Goal: Task Accomplishment & Management: Use online tool/utility

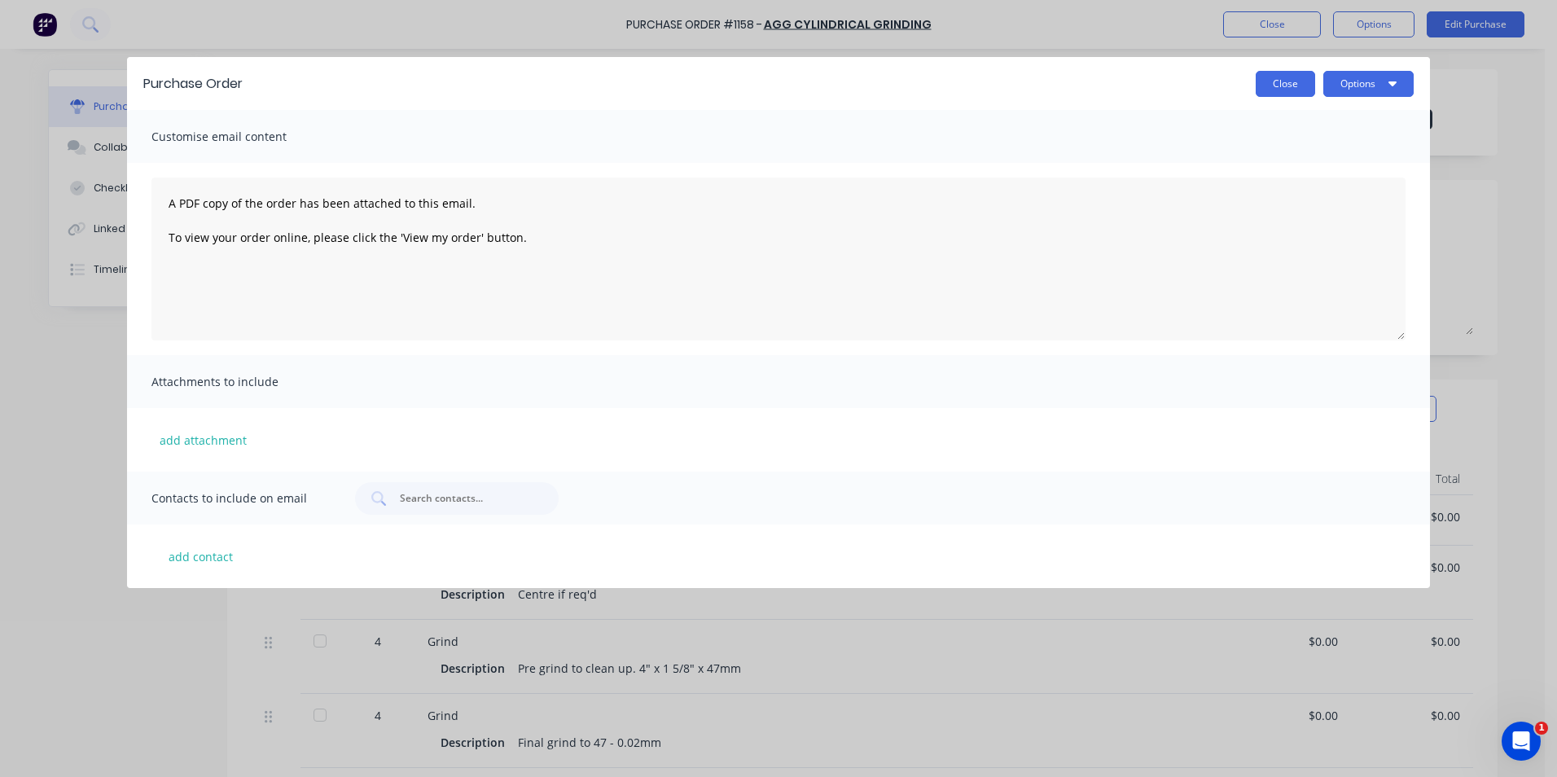
click at [1290, 77] on button "Close" at bounding box center [1285, 84] width 59 height 26
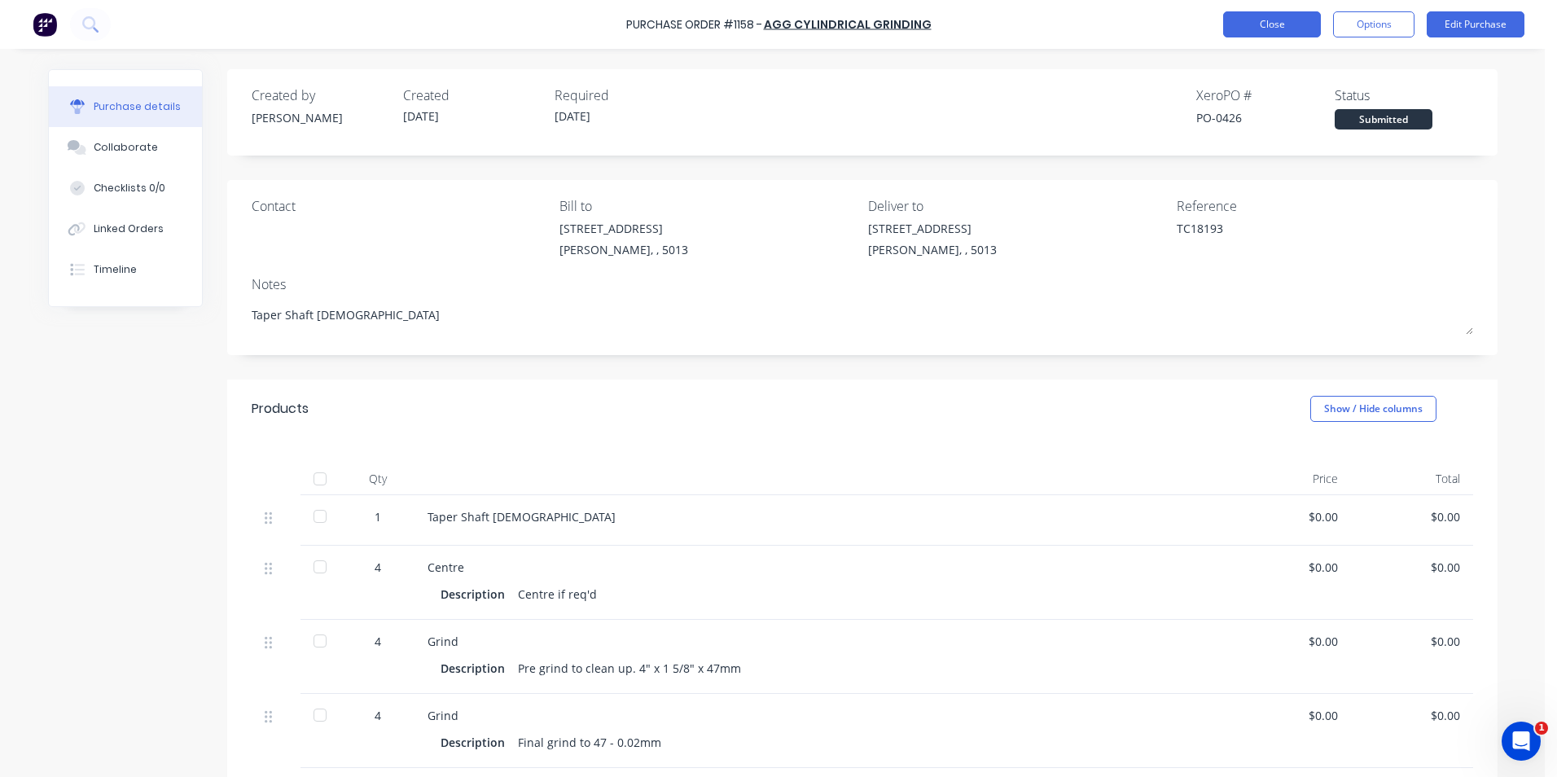
click at [1286, 25] on button "Close" at bounding box center [1272, 24] width 98 height 26
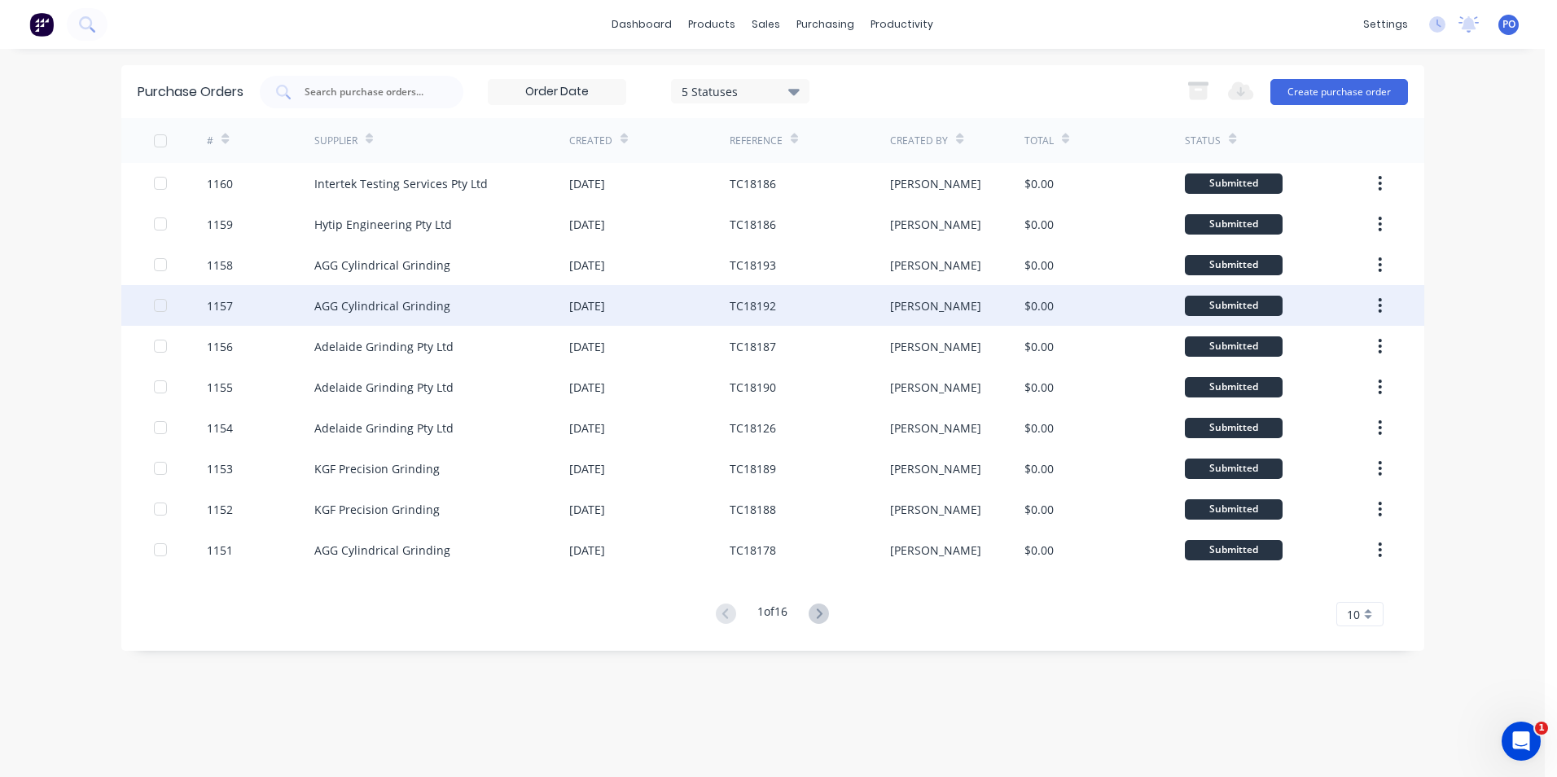
click at [826, 302] on div "TC18192" at bounding box center [810, 305] width 160 height 41
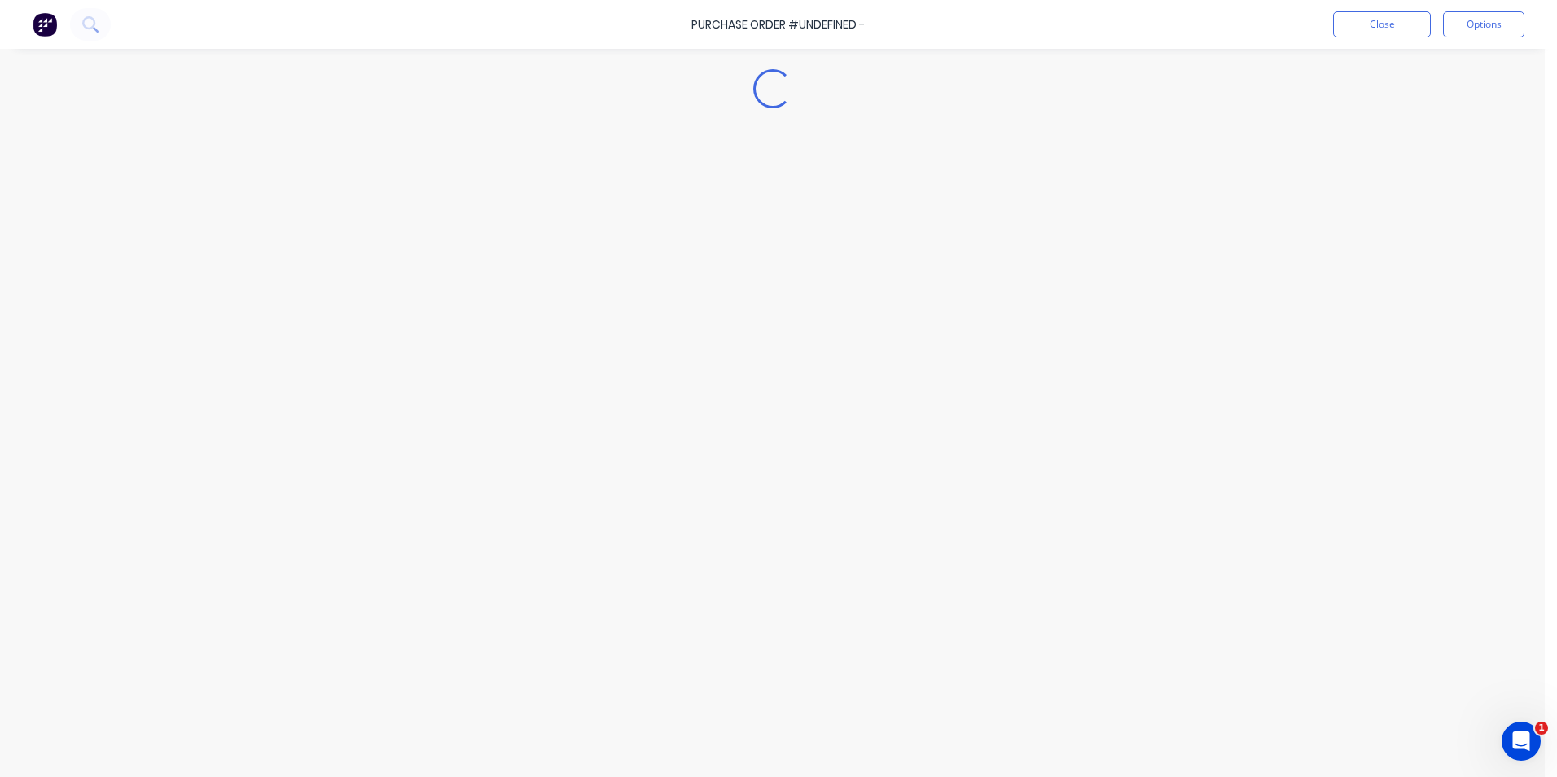
type textarea "x"
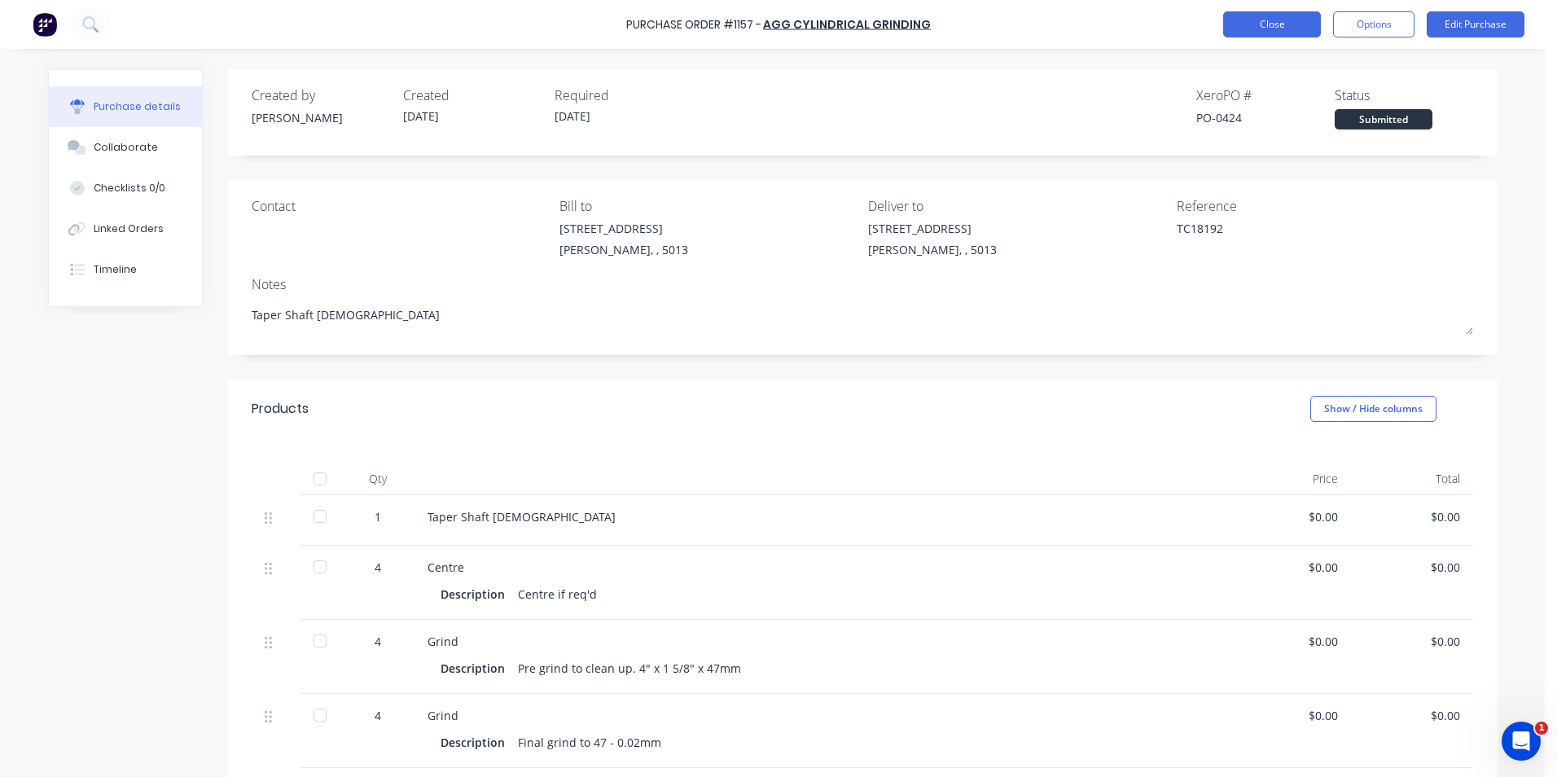
click at [1252, 25] on button "Close" at bounding box center [1272, 24] width 98 height 26
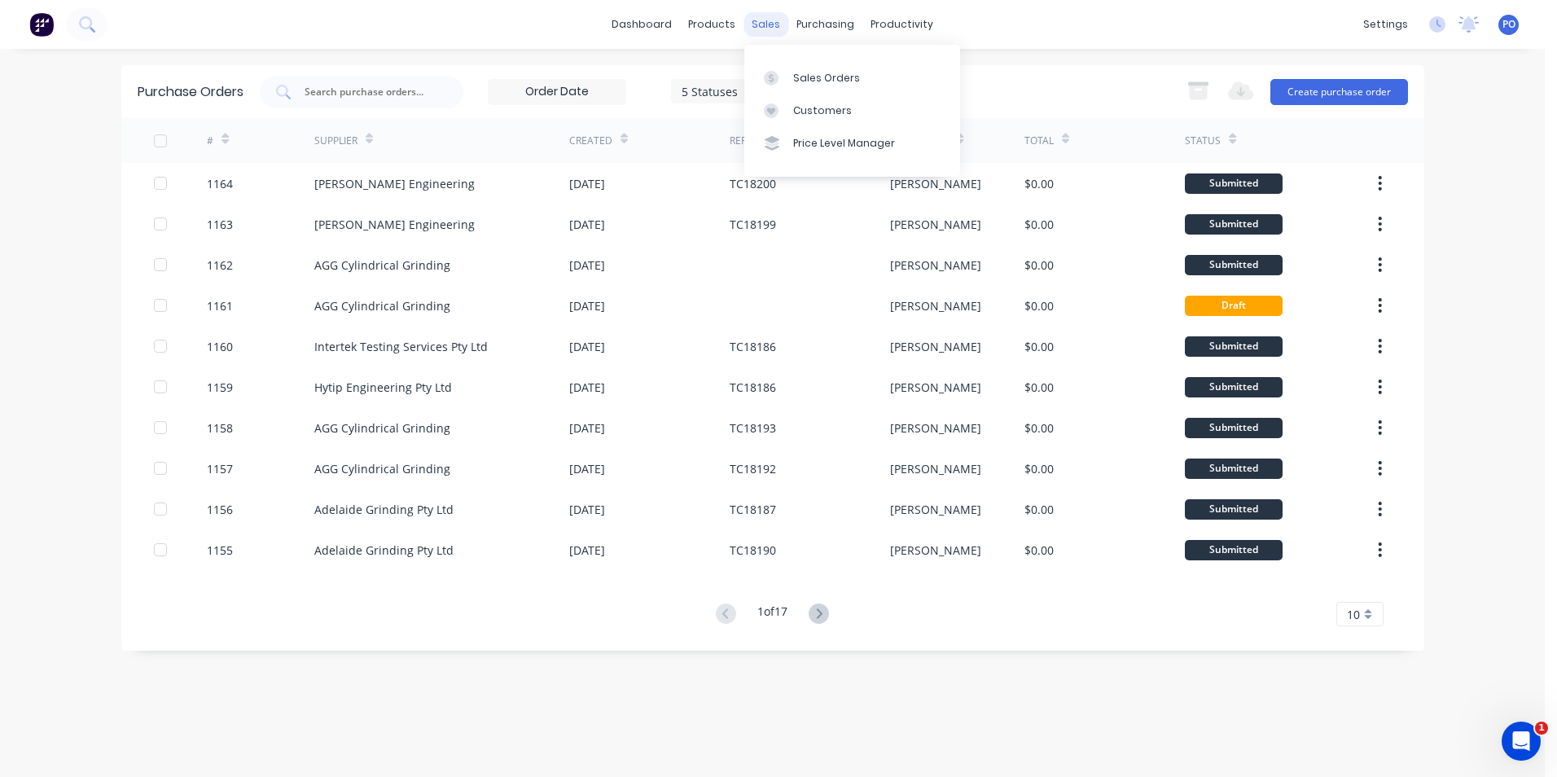
click at [769, 25] on div "sales" at bounding box center [765, 24] width 45 height 24
click at [817, 79] on div "Sales Orders" at bounding box center [826, 78] width 67 height 15
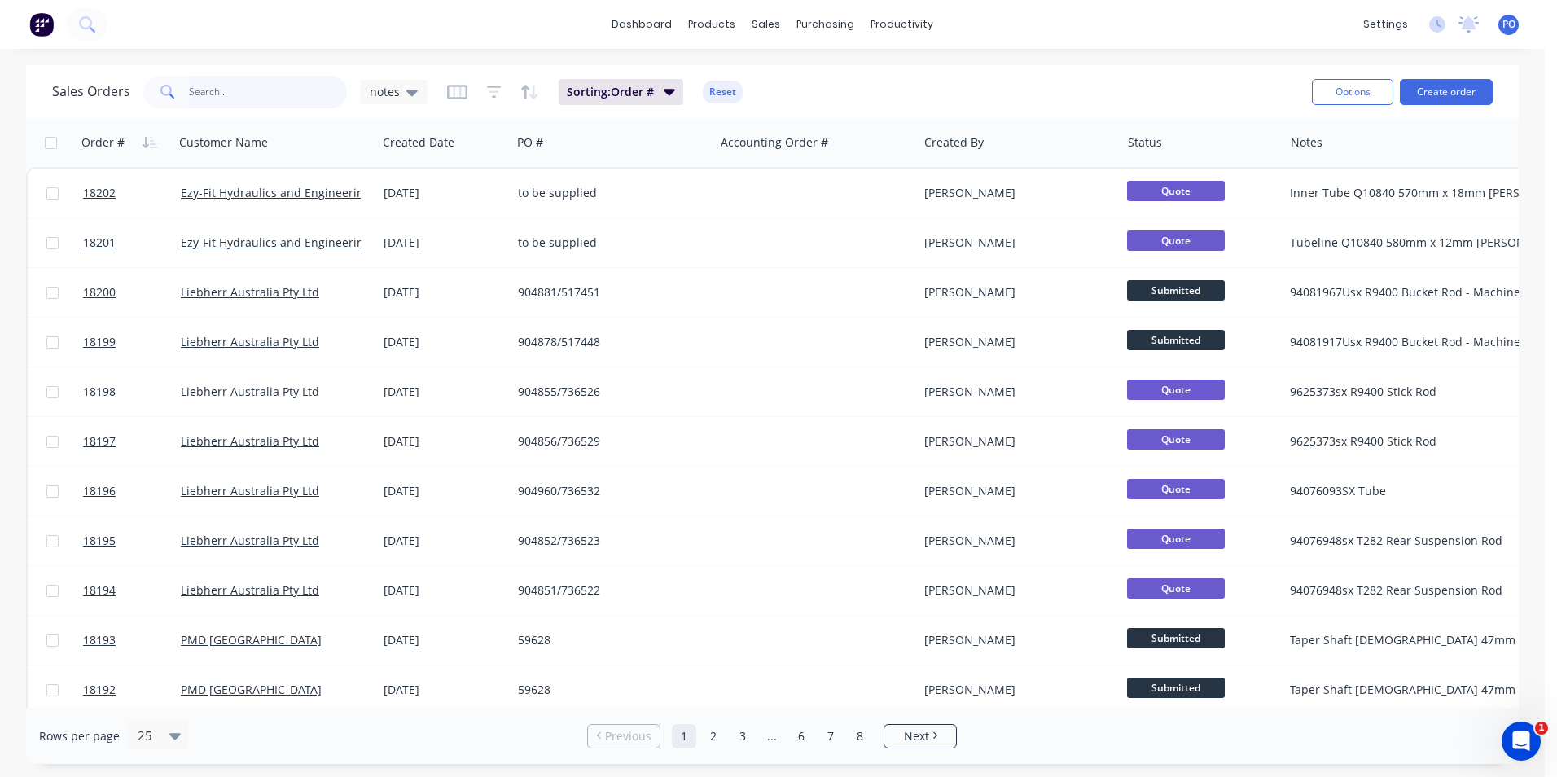
click at [266, 95] on input "text" at bounding box center [268, 92] width 159 height 33
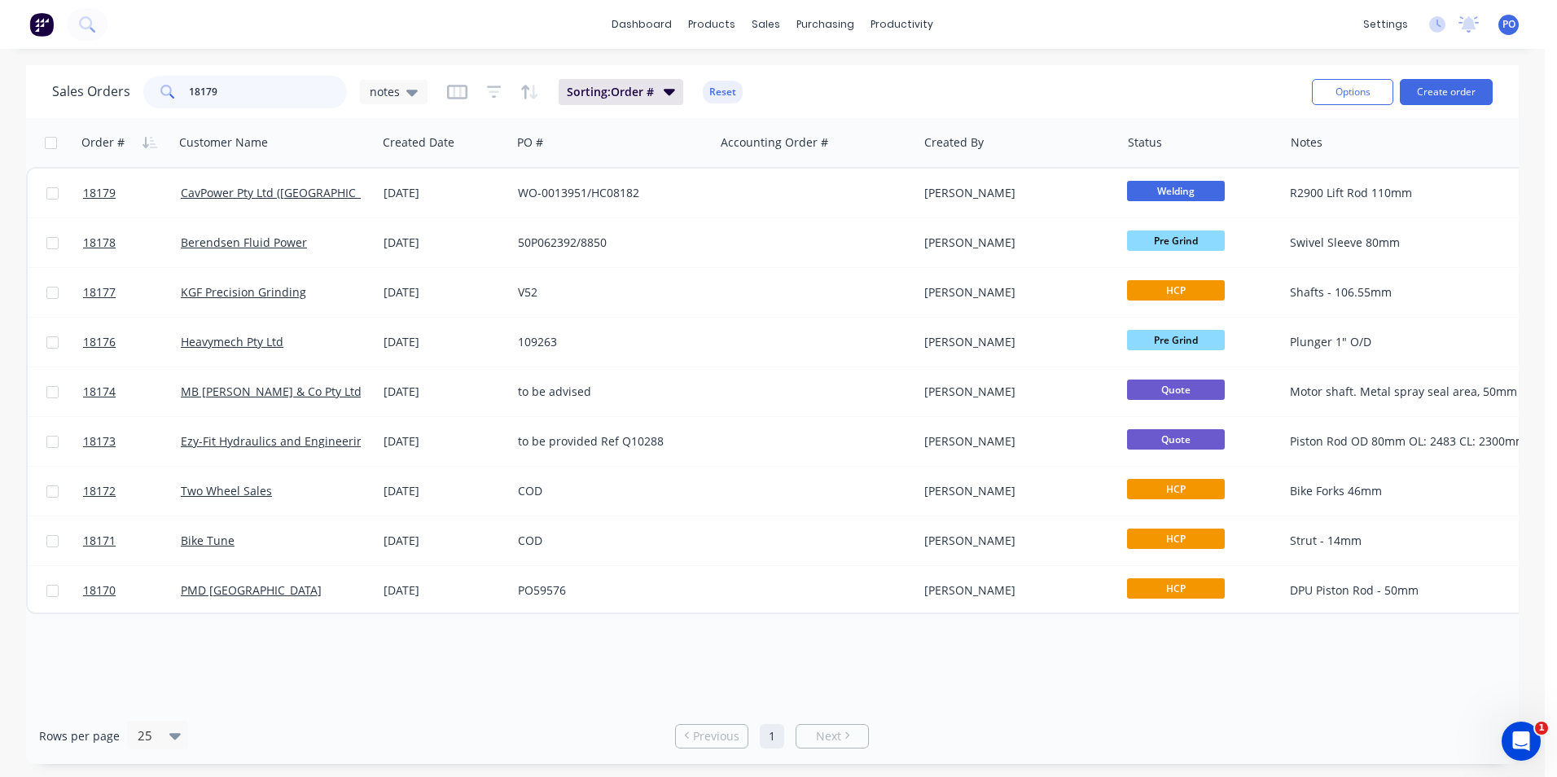
type input "18179"
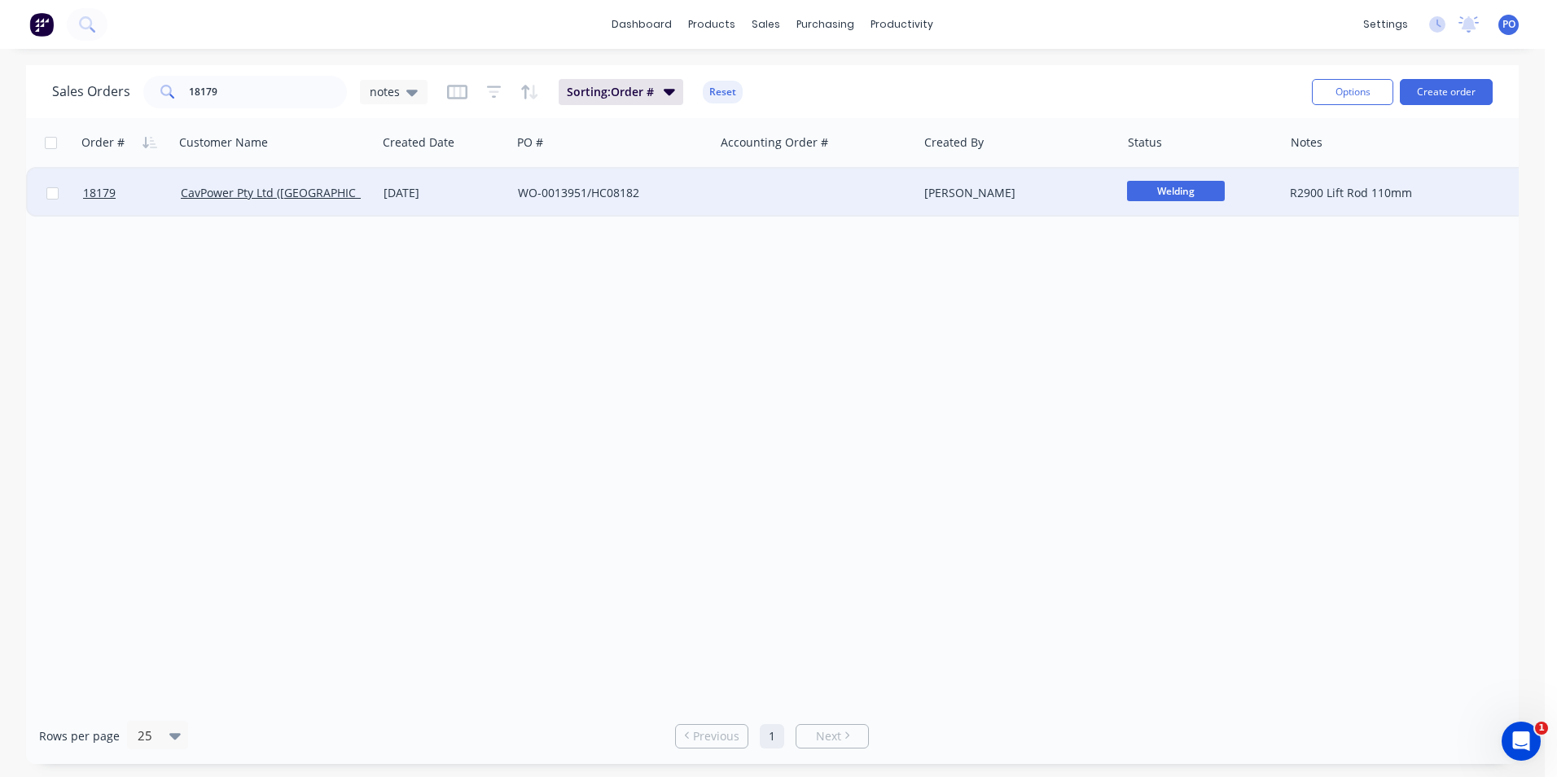
click at [1169, 191] on span "Welding" at bounding box center [1176, 191] width 98 height 20
click at [1182, 386] on span "Centering" at bounding box center [1160, 393] width 54 height 15
click at [224, 95] on input "18179" at bounding box center [268, 92] width 159 height 33
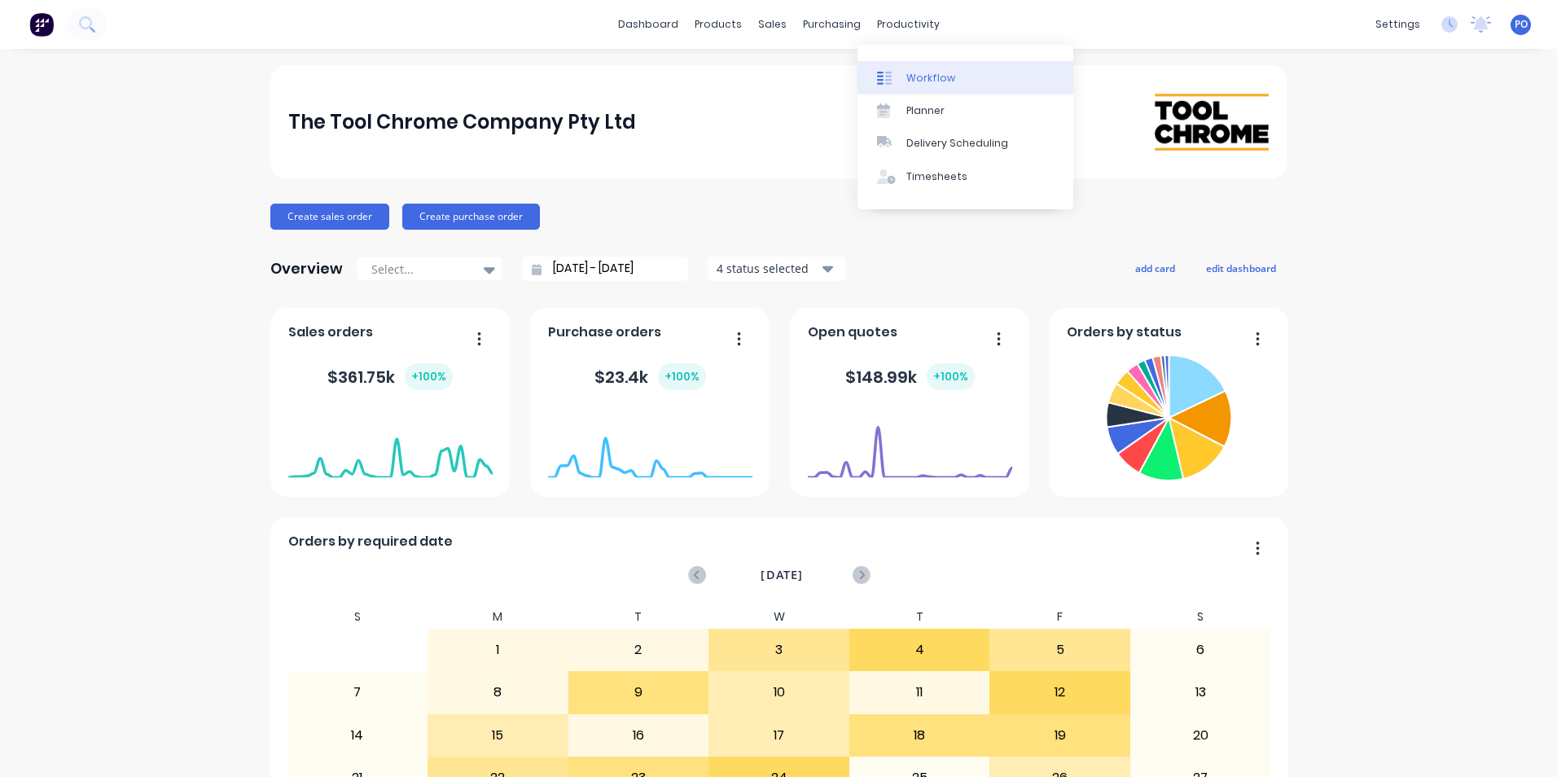
click at [907, 77] on div "Workflow" at bounding box center [930, 78] width 49 height 15
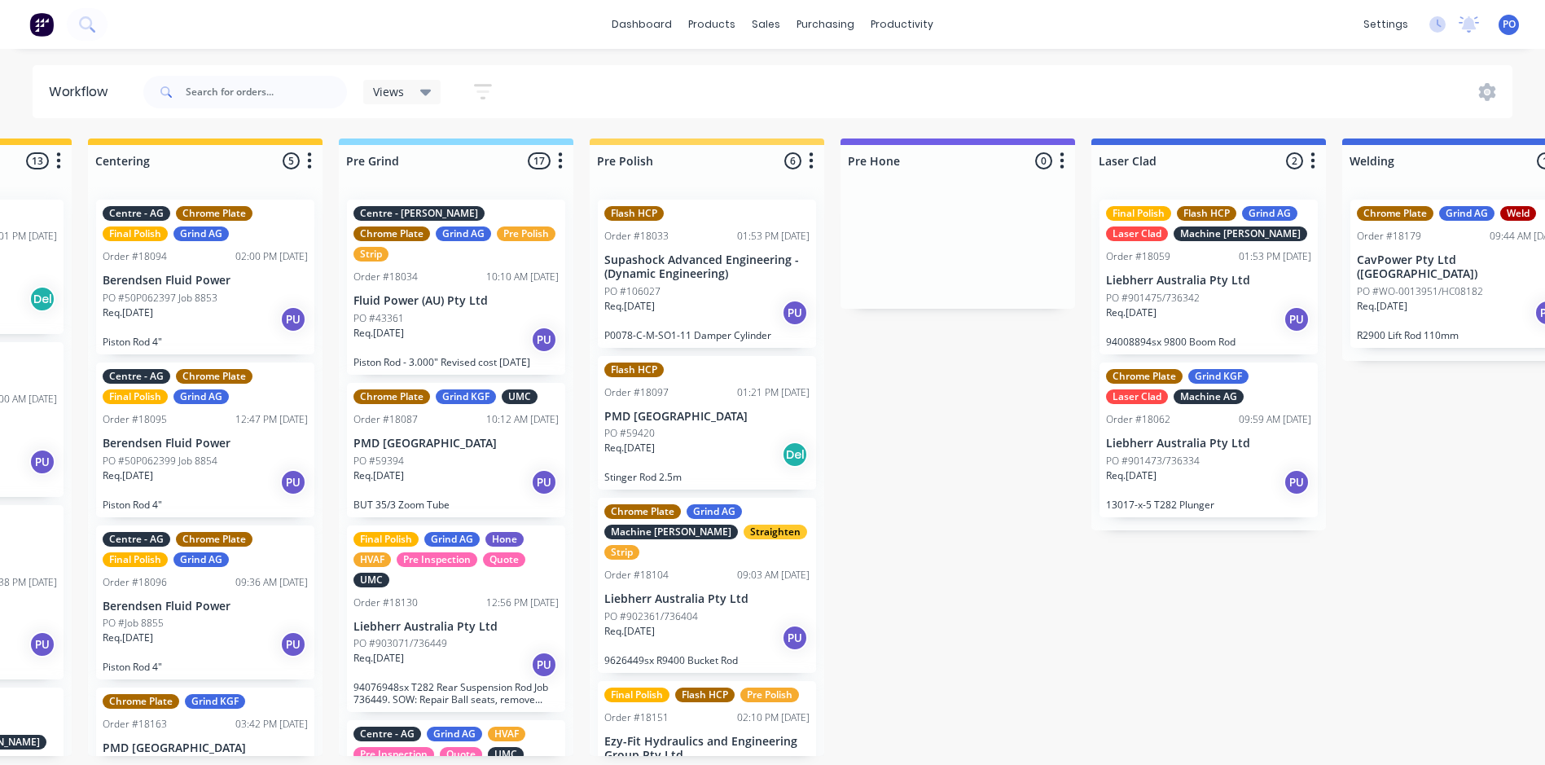
click at [437, 454] on div "PO #59394" at bounding box center [455, 461] width 205 height 15
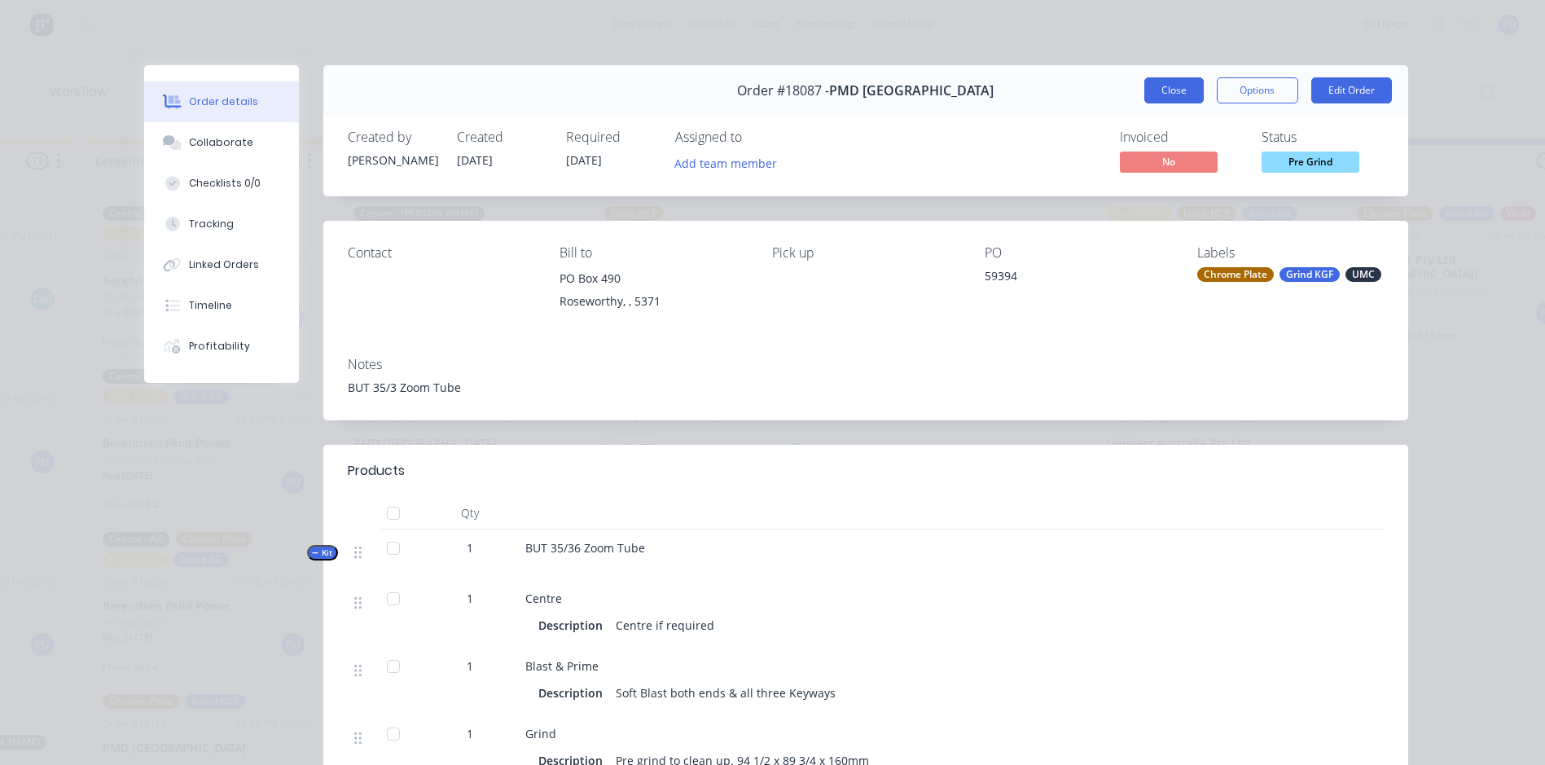
click at [1160, 93] on button "Close" at bounding box center [1173, 90] width 59 height 26
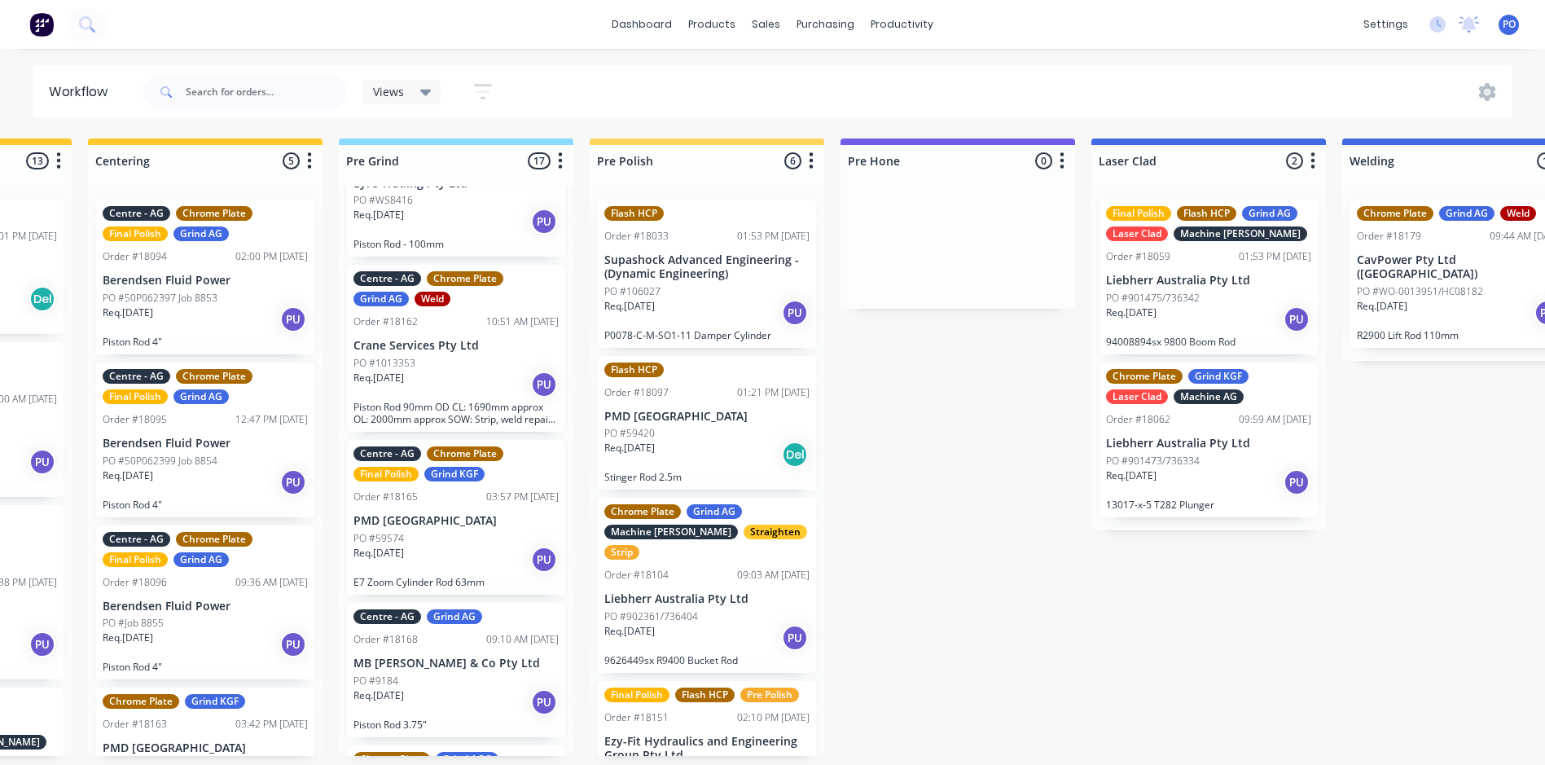
scroll to position [827, 0]
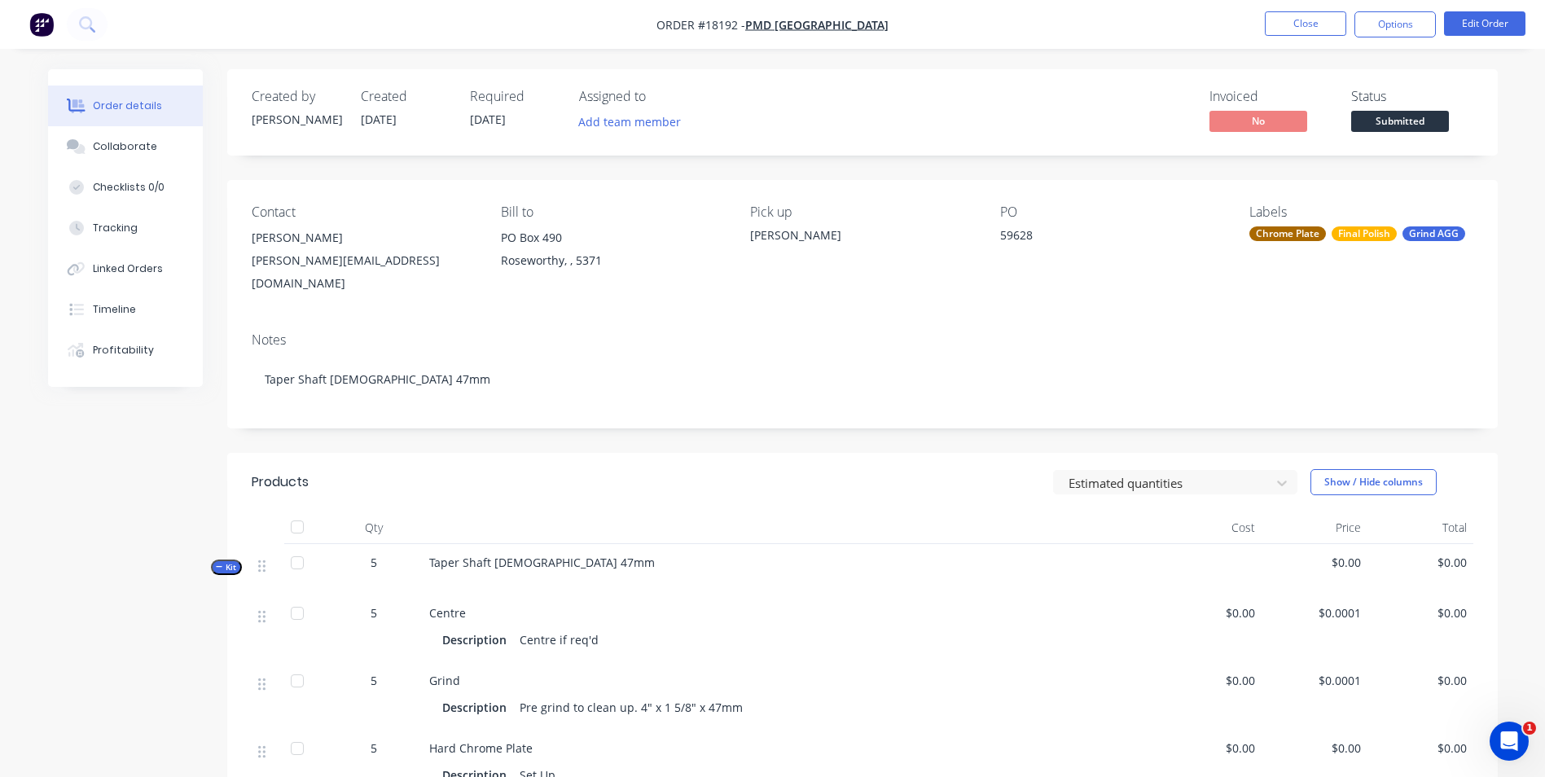
click at [50, 23] on img "button" at bounding box center [41, 24] width 24 height 24
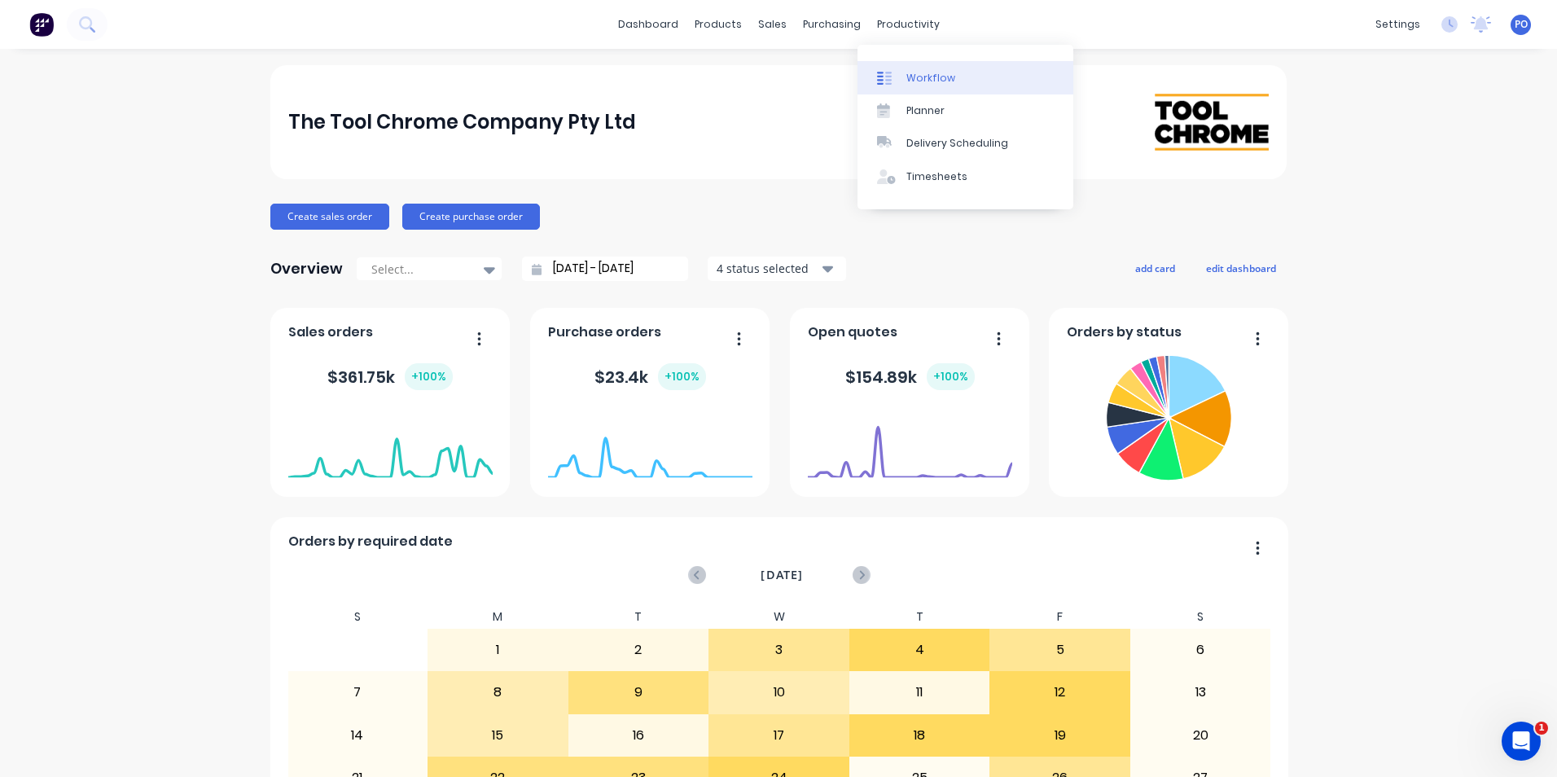
click at [914, 78] on div "Workflow" at bounding box center [930, 78] width 49 height 15
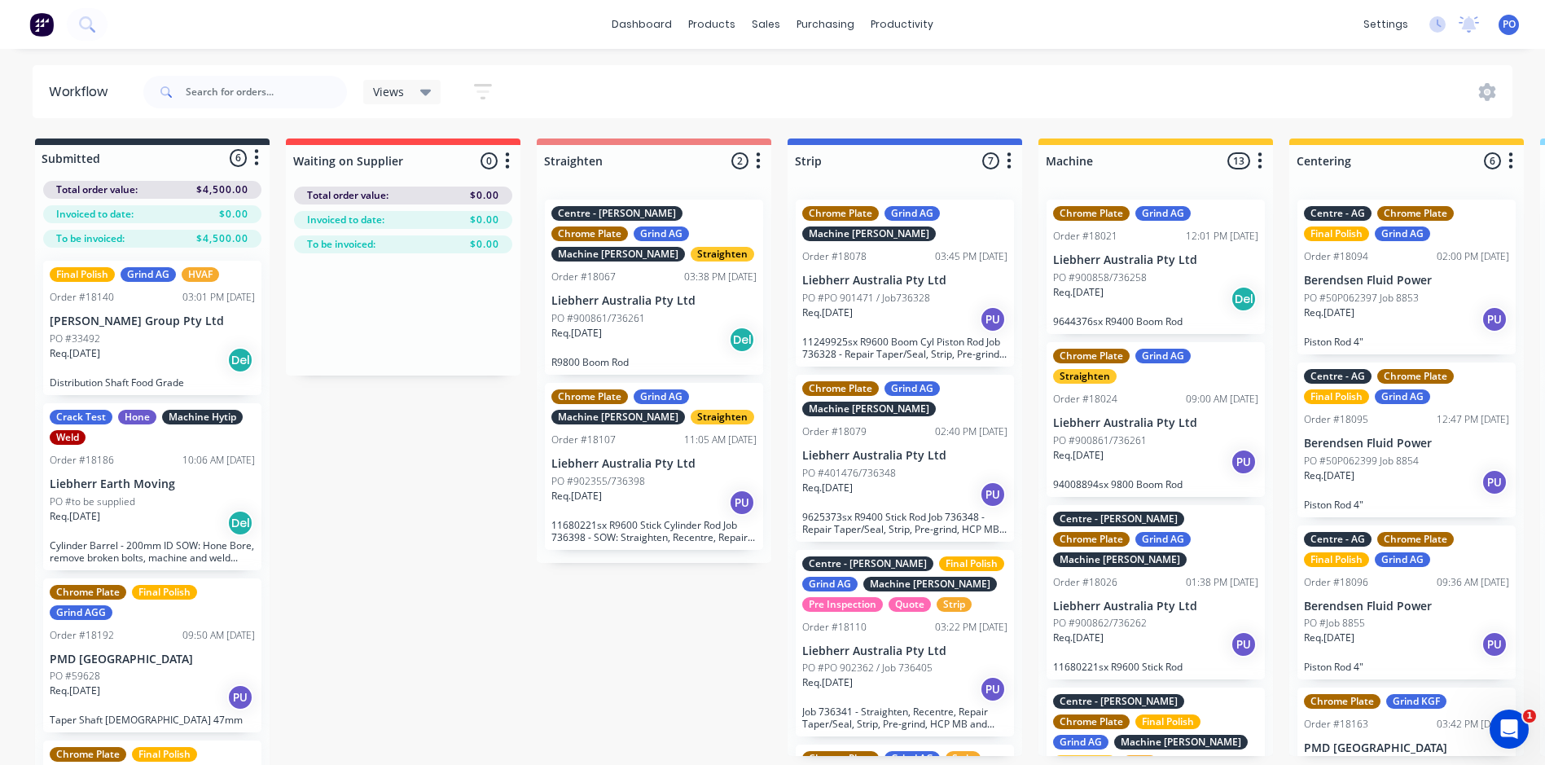
click at [1168, 283] on div "PO #900858/736258" at bounding box center [1155, 277] width 205 height 15
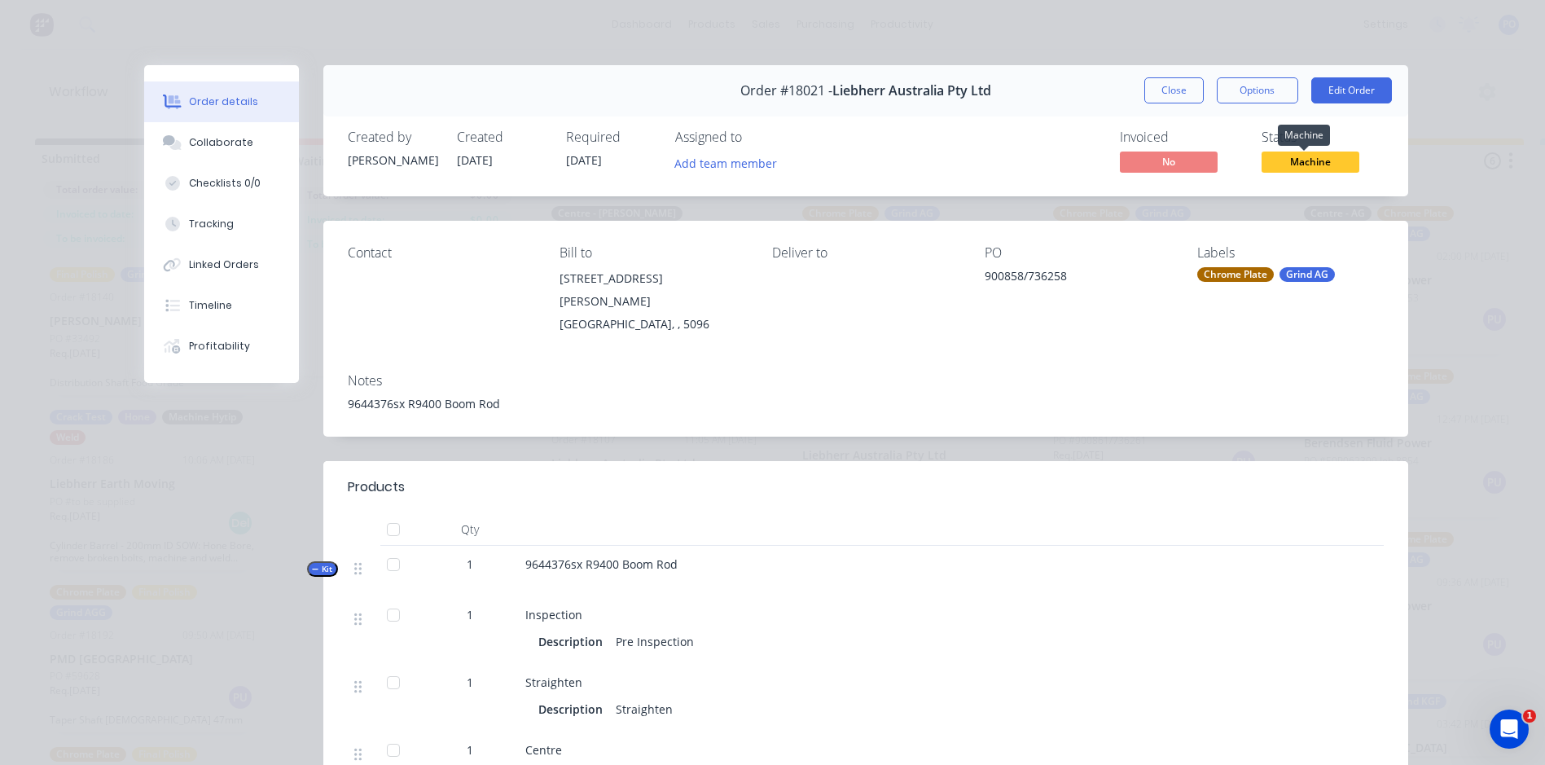
click at [1309, 161] on span "Machine" at bounding box center [1310, 161] width 98 height 20
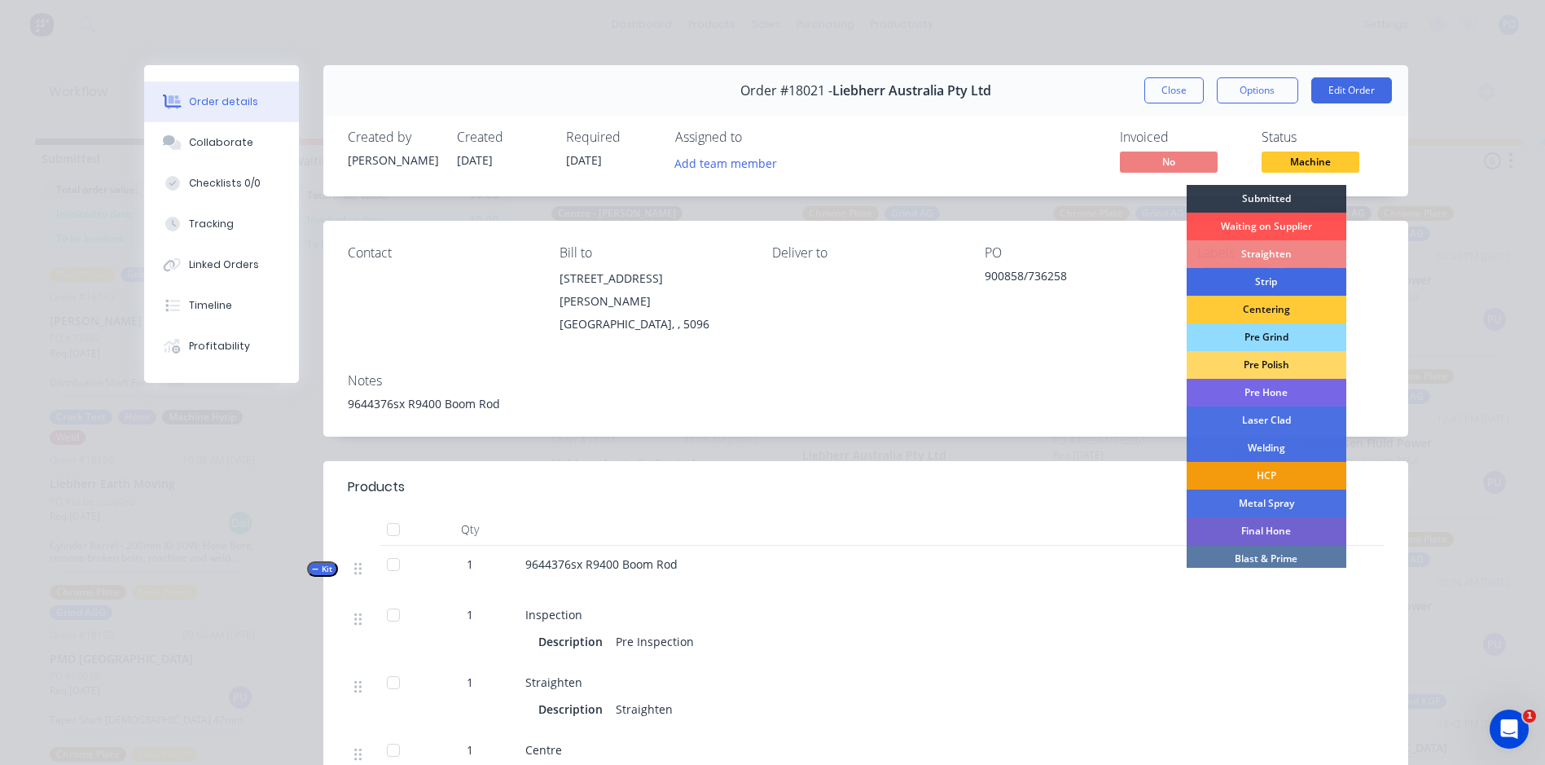
click at [1278, 292] on div "Strip" at bounding box center [1266, 282] width 160 height 28
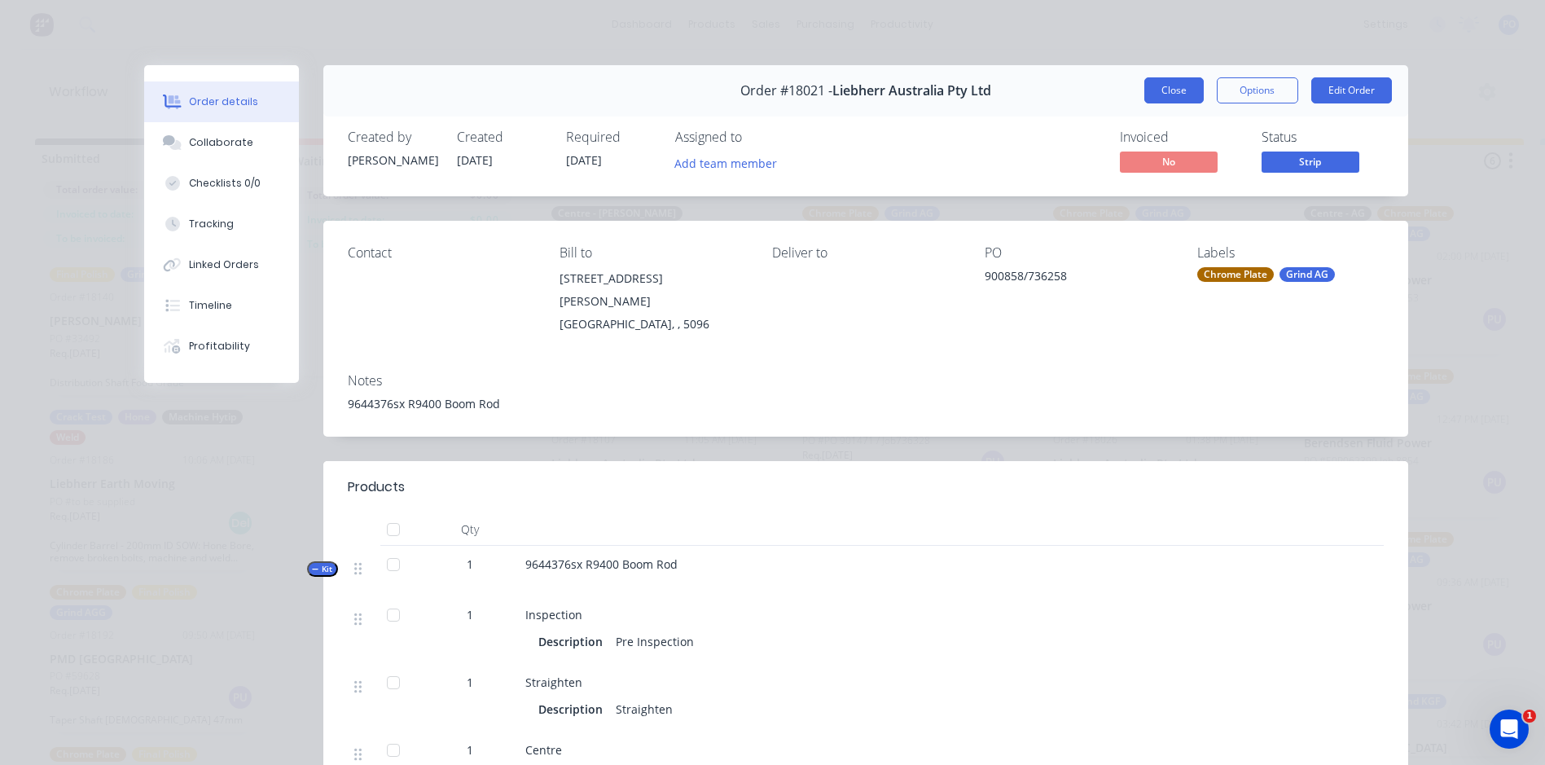
click at [1151, 85] on button "Close" at bounding box center [1173, 90] width 59 height 26
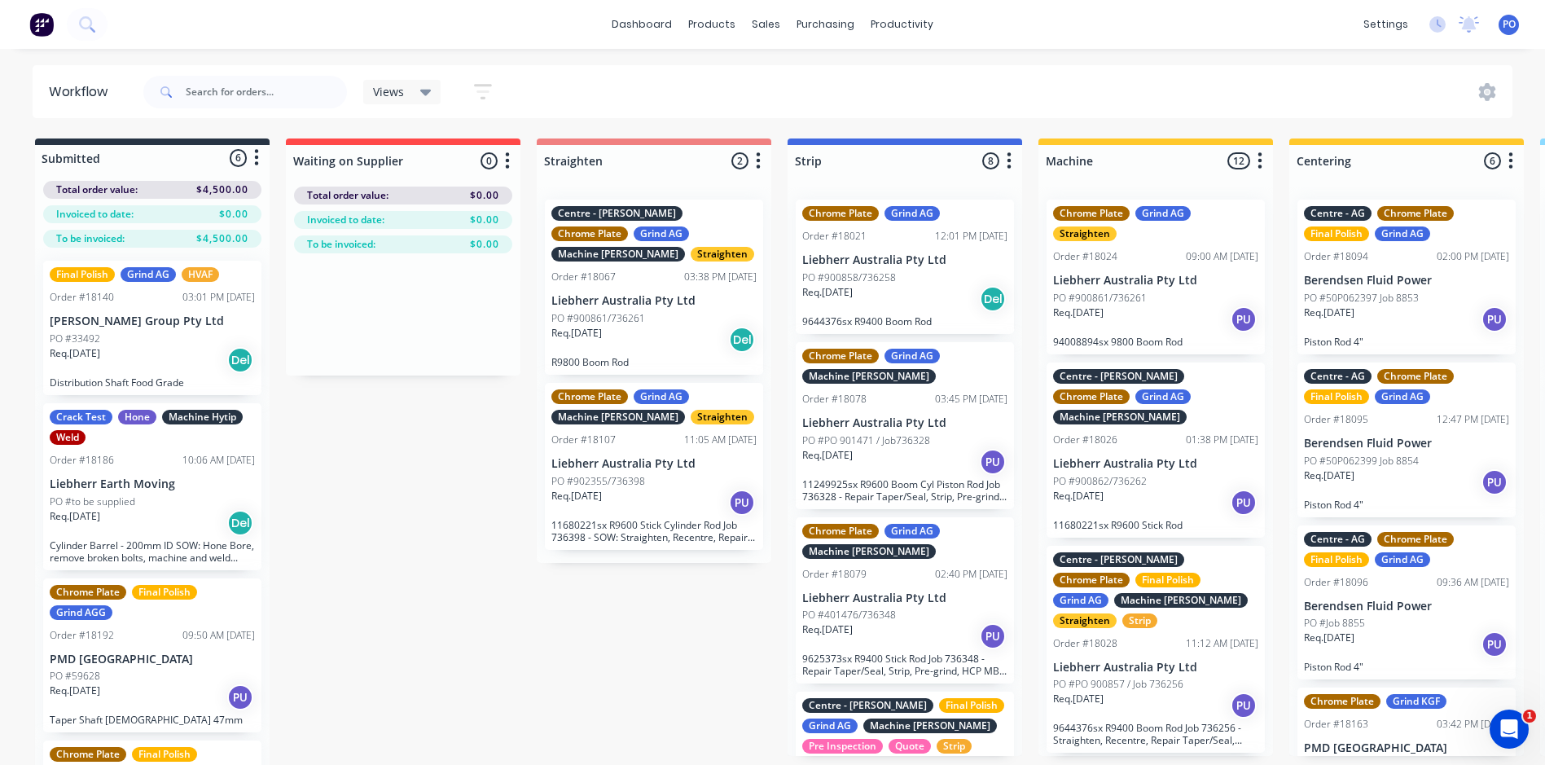
click at [1154, 636] on div "Order #18028 11:12 AM [DATE]" at bounding box center [1155, 643] width 205 height 15
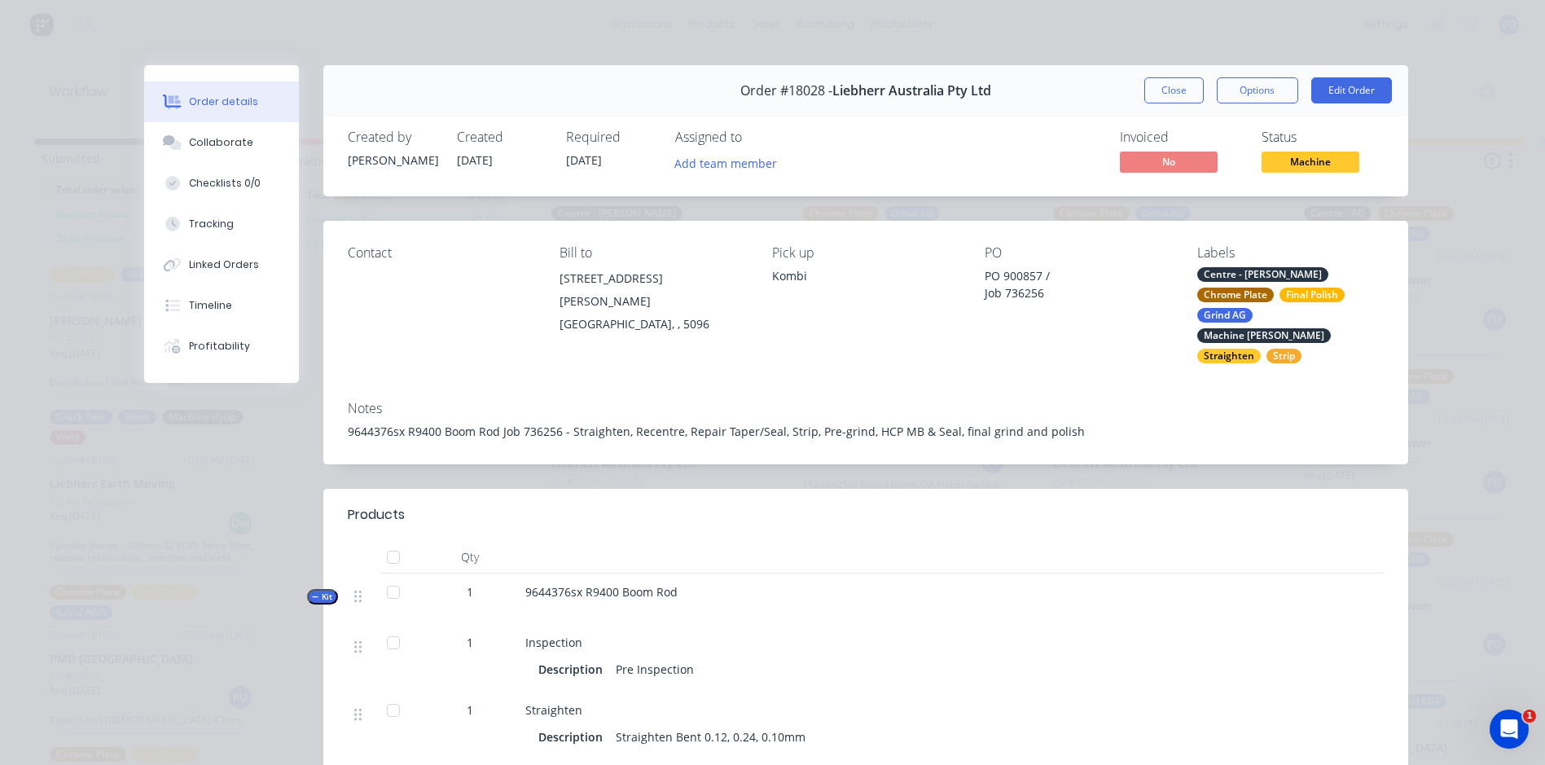
click at [1291, 168] on span "Machine" at bounding box center [1310, 161] width 98 height 20
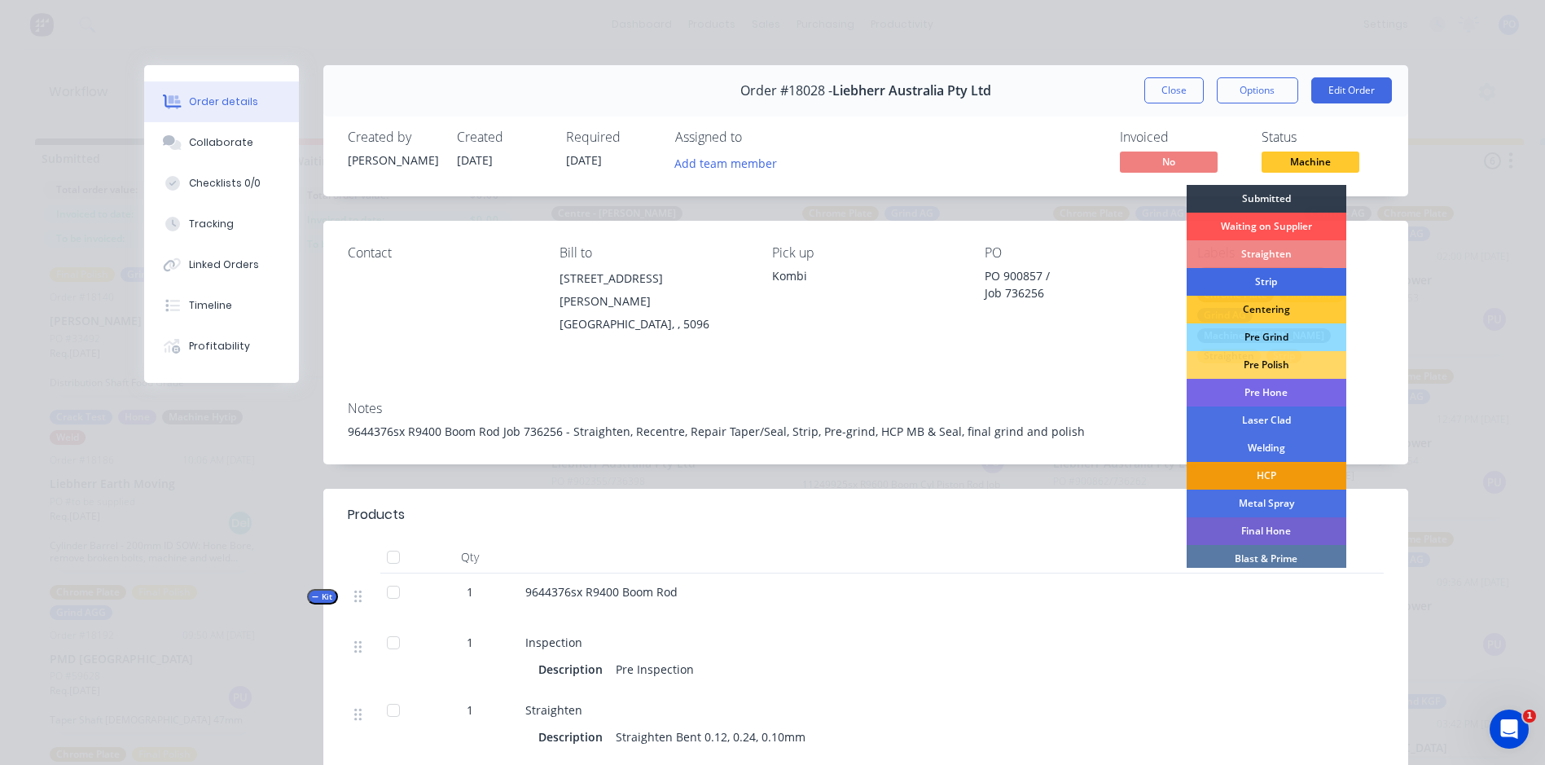
click at [1290, 280] on div "Strip" at bounding box center [1266, 282] width 160 height 28
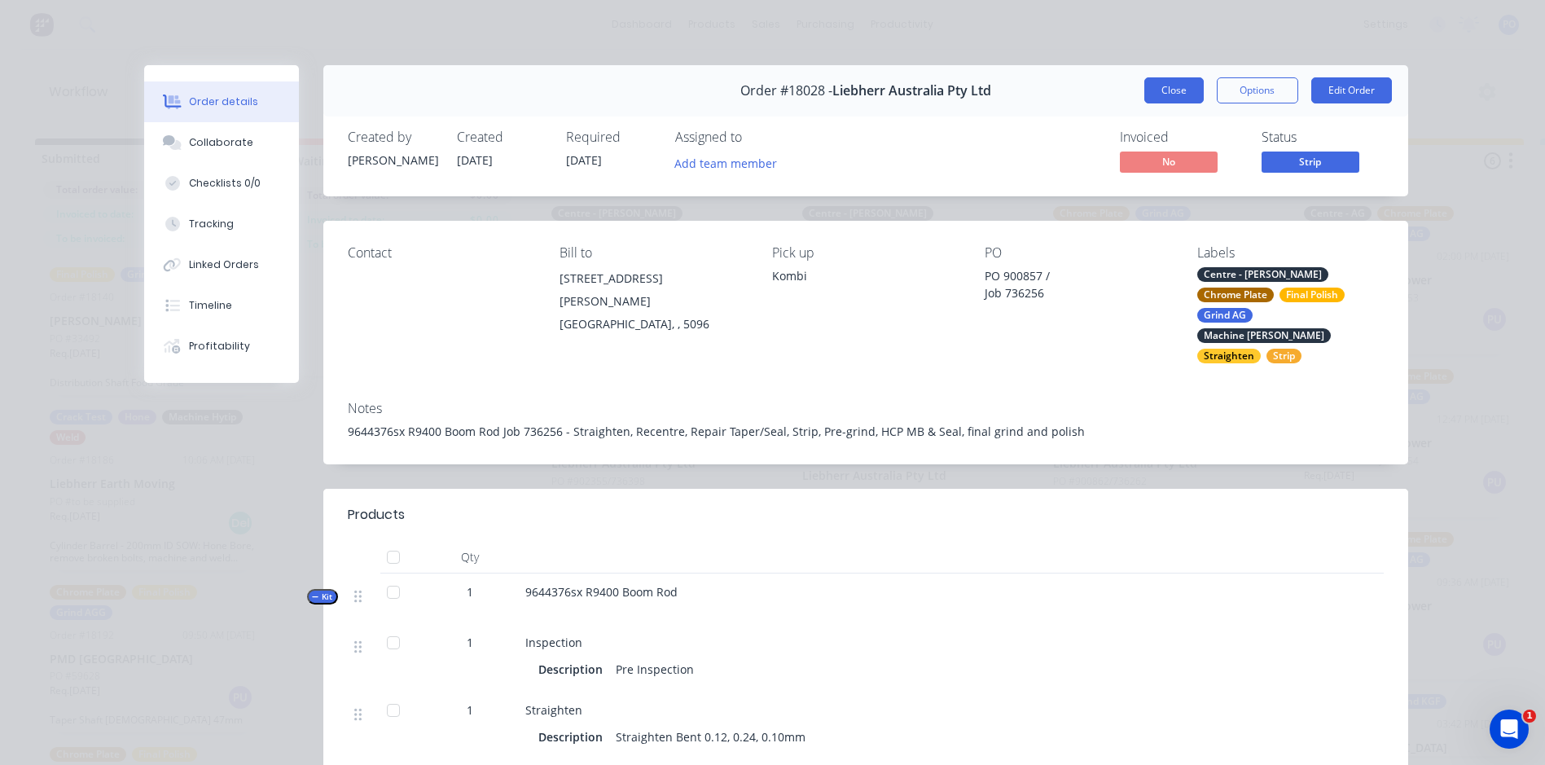
click at [1169, 80] on button "Close" at bounding box center [1173, 90] width 59 height 26
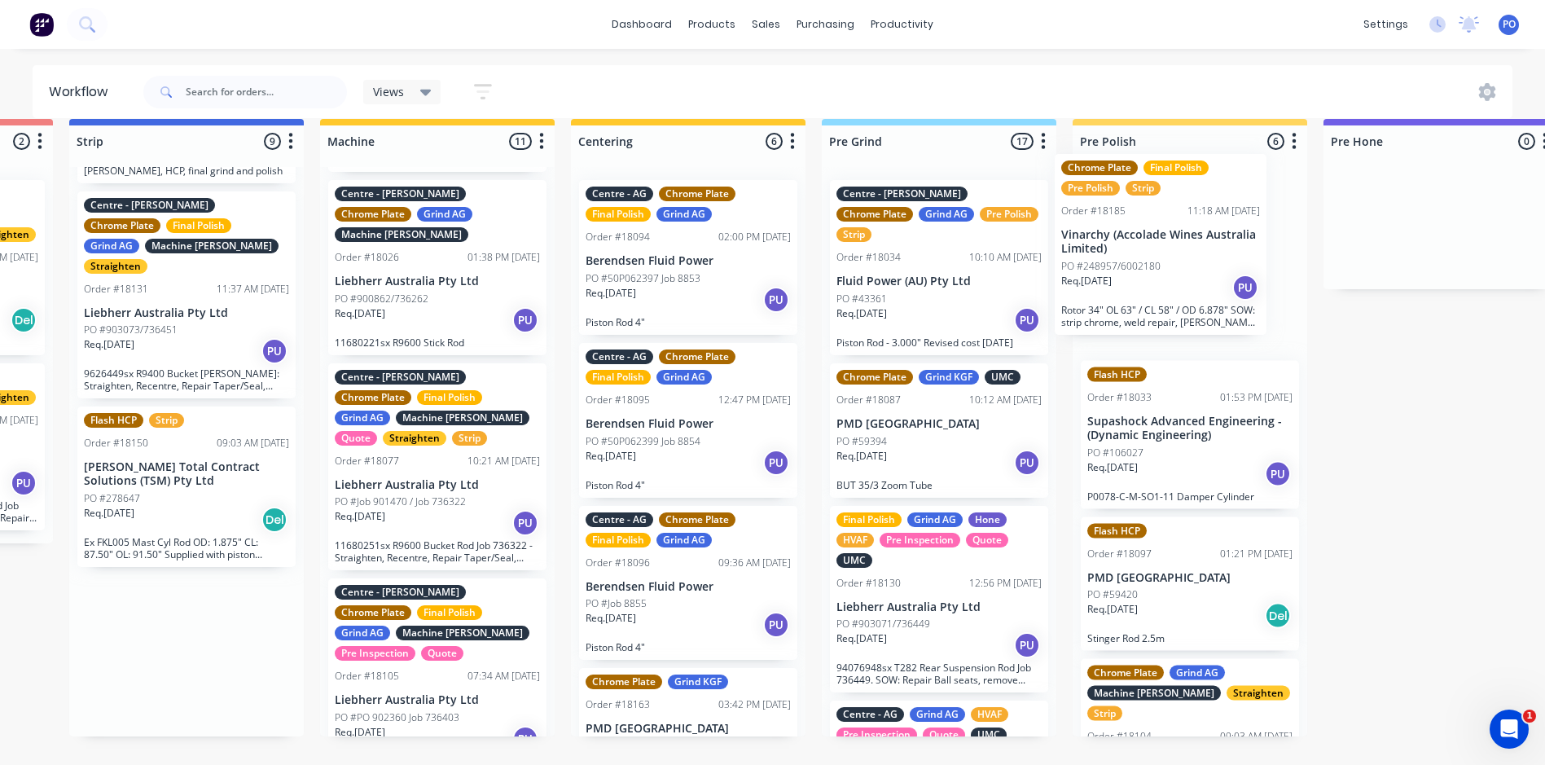
scroll to position [20, 724]
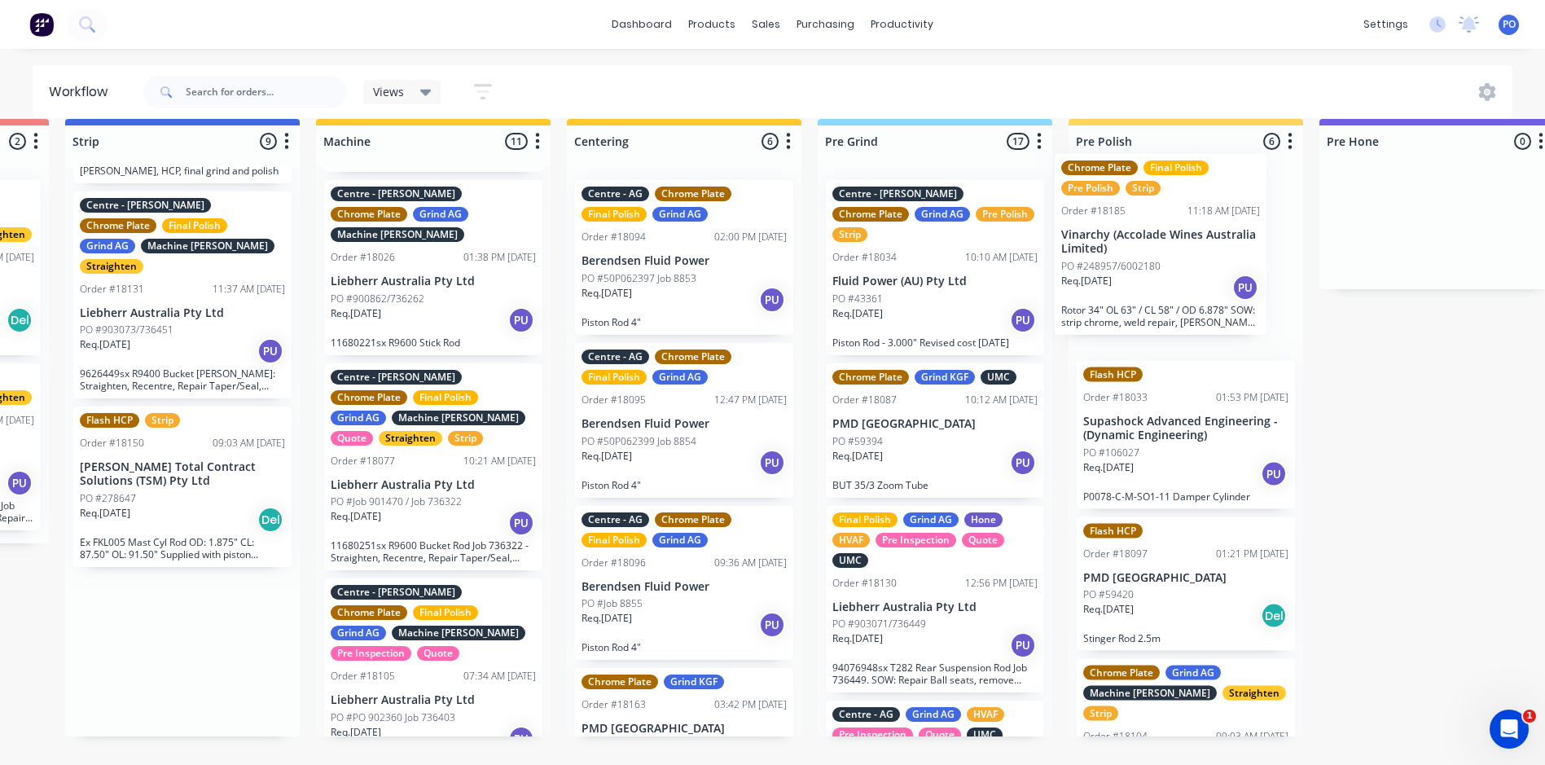
drag, startPoint x: 886, startPoint y: 638, endPoint x: 1150, endPoint y: 213, distance: 501.0
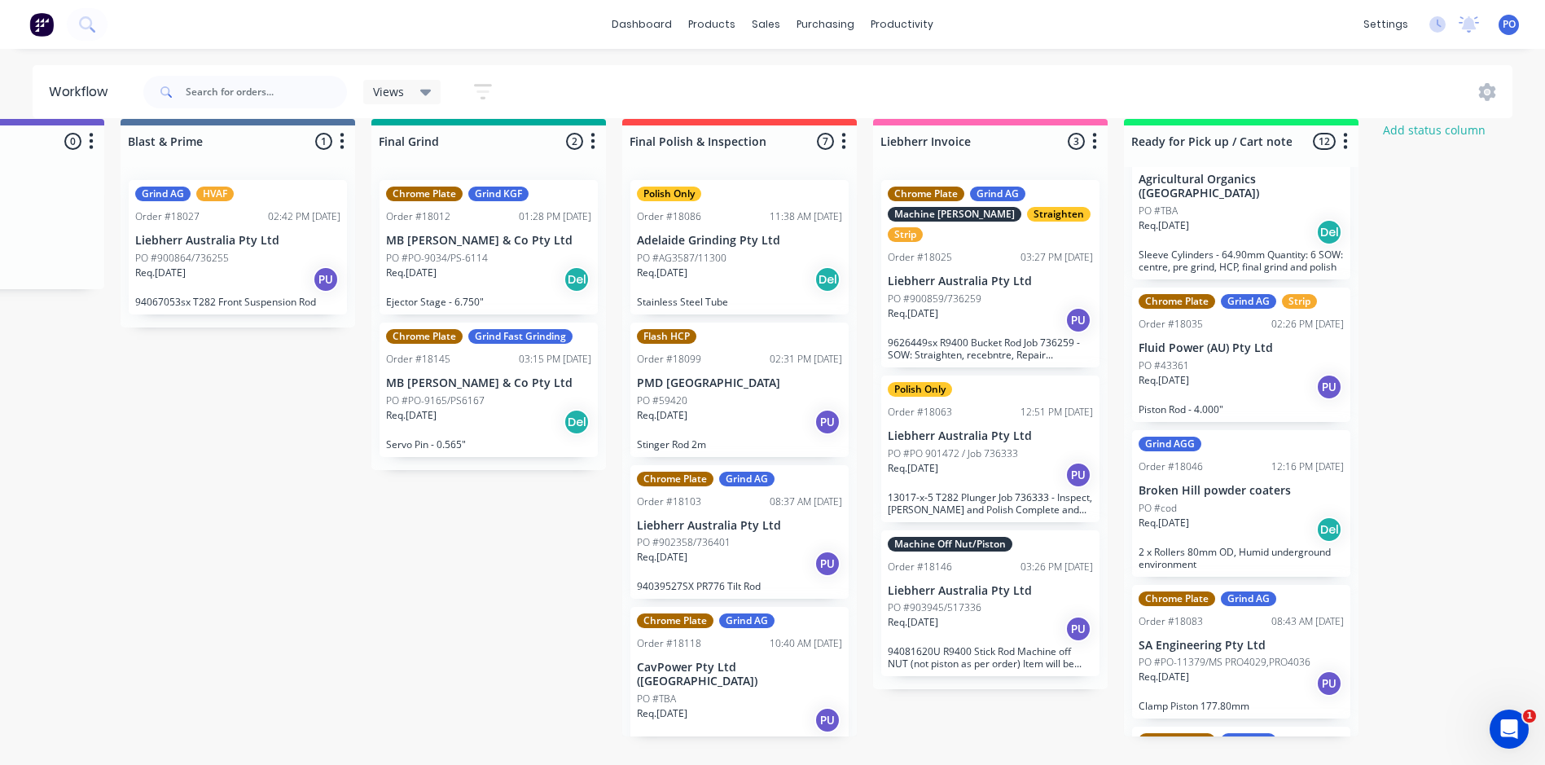
scroll to position [489, 0]
click at [1259, 520] on div "Req. [DATE] Del" at bounding box center [1240, 529] width 205 height 28
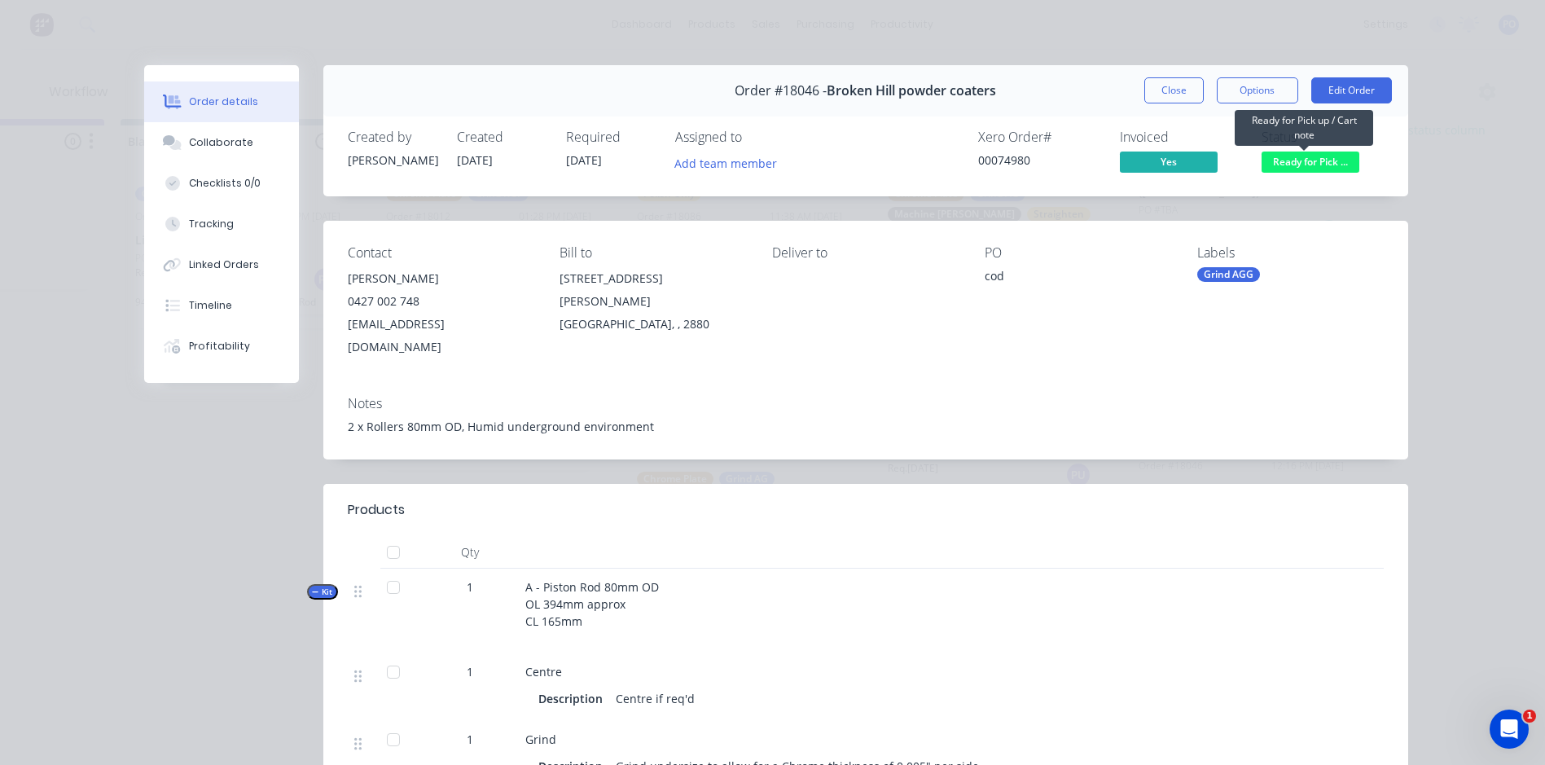
click at [1294, 159] on span "Ready for Pick ..." at bounding box center [1310, 161] width 98 height 20
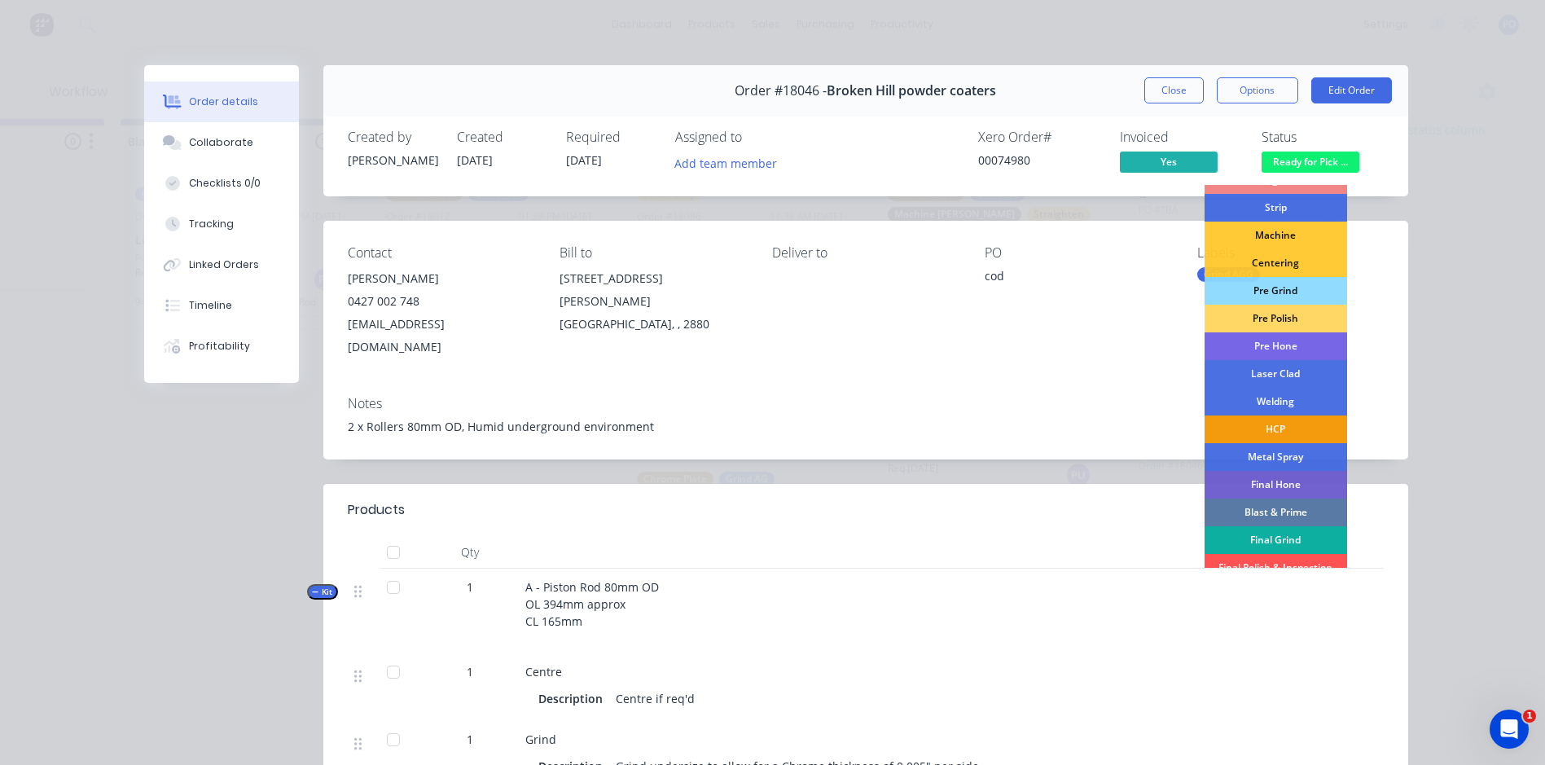
scroll to position [165, 0]
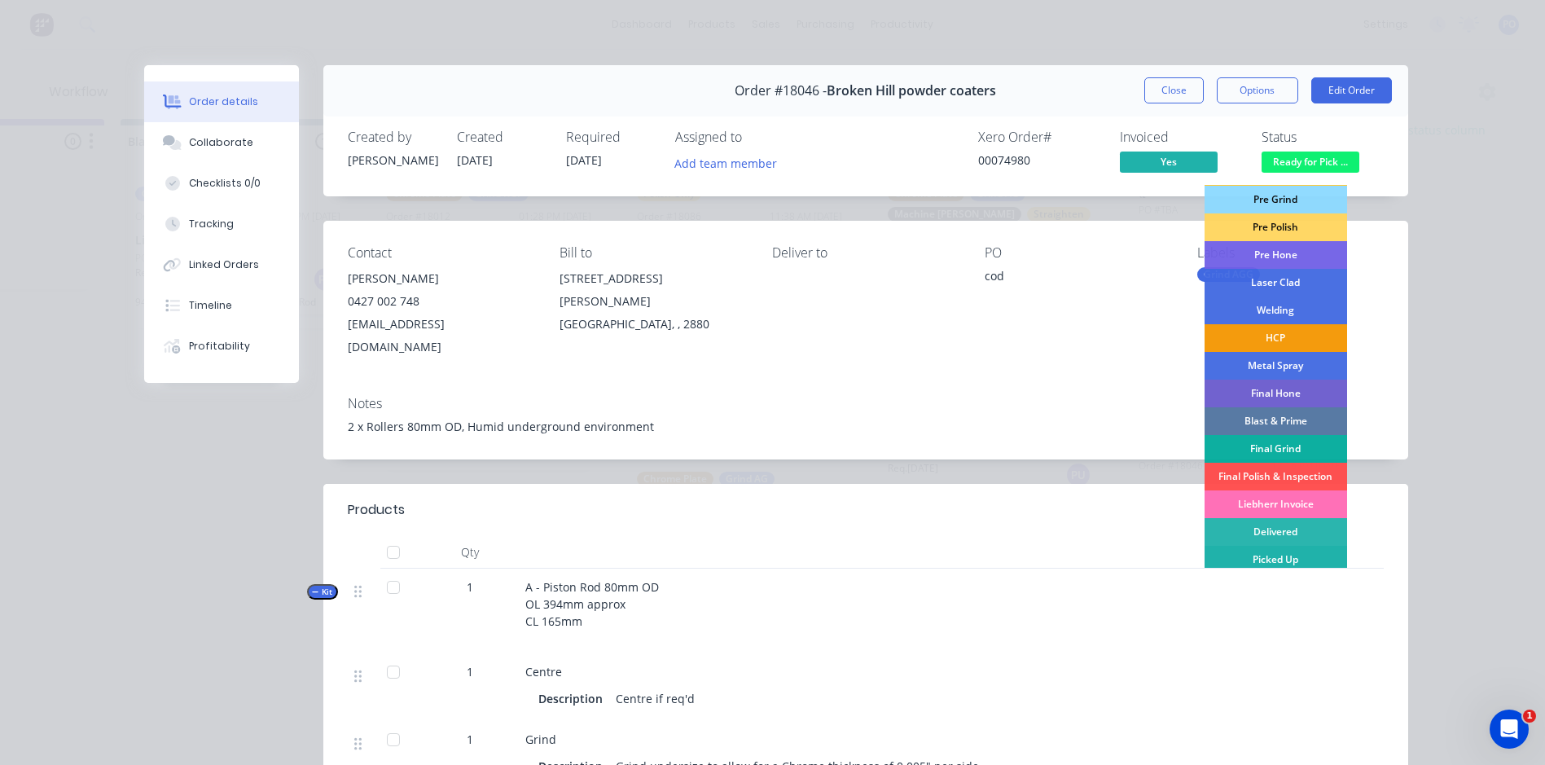
click at [1278, 559] on div "Picked Up" at bounding box center [1275, 560] width 142 height 28
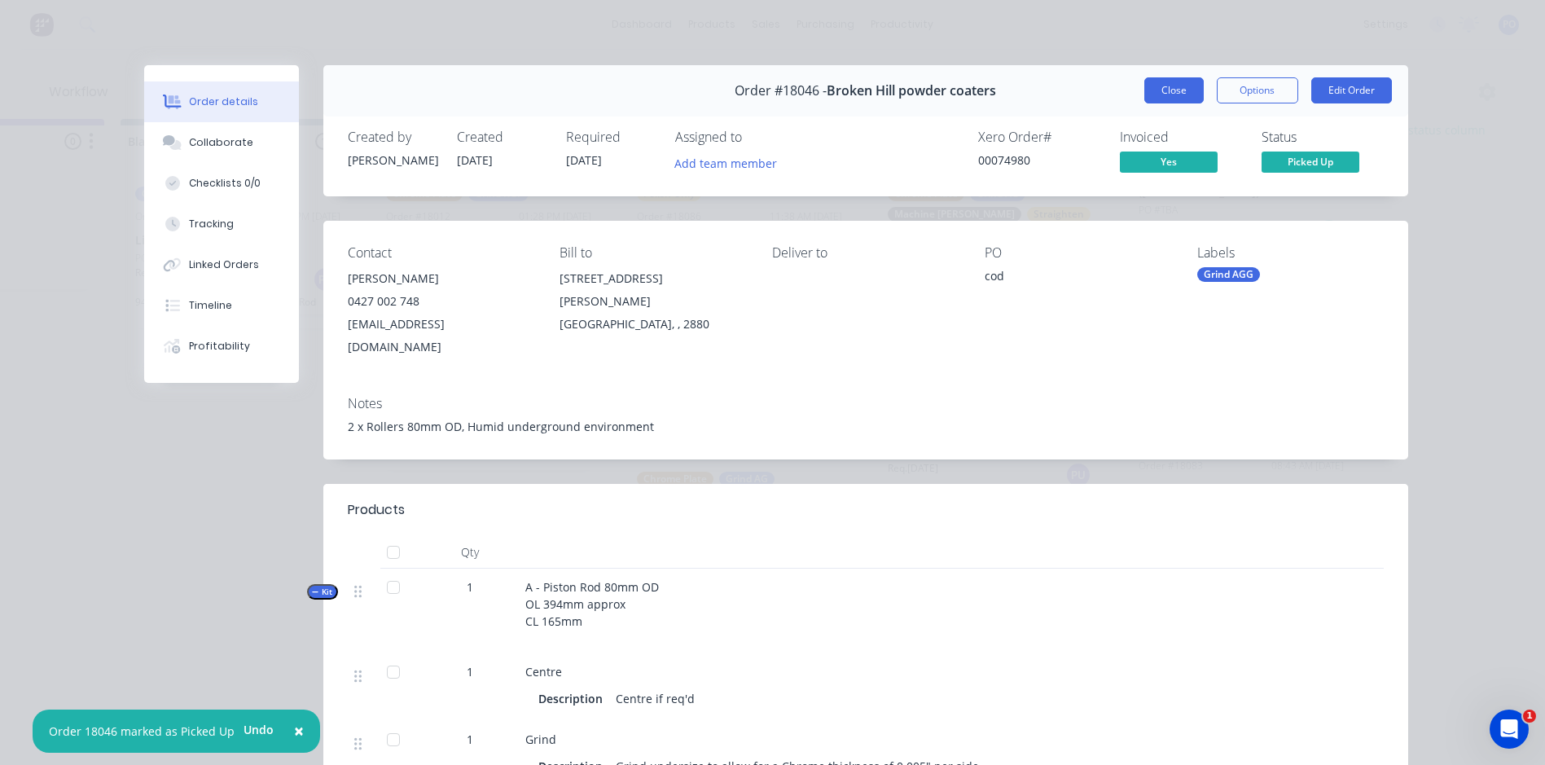
click at [1186, 100] on button "Close" at bounding box center [1173, 90] width 59 height 26
